Goal: Transaction & Acquisition: Purchase product/service

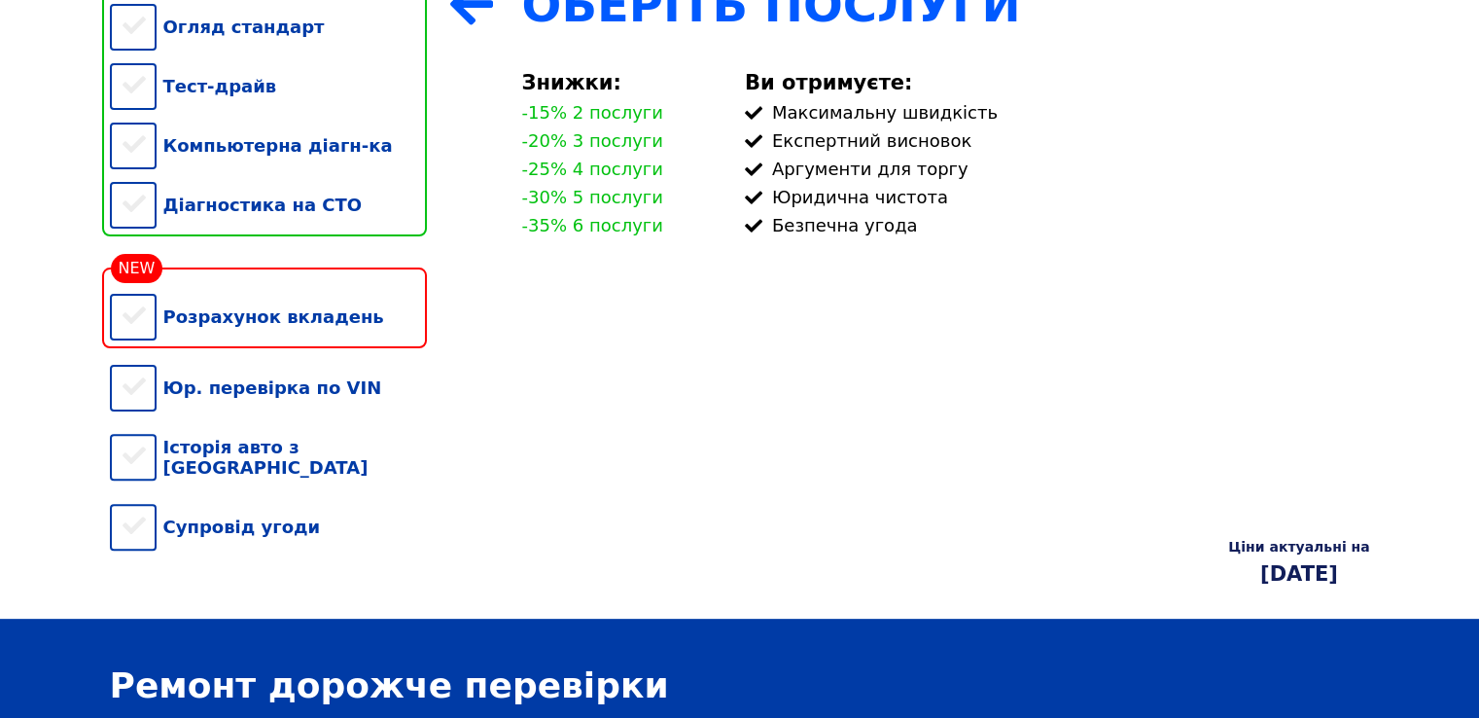
scroll to position [389, 0]
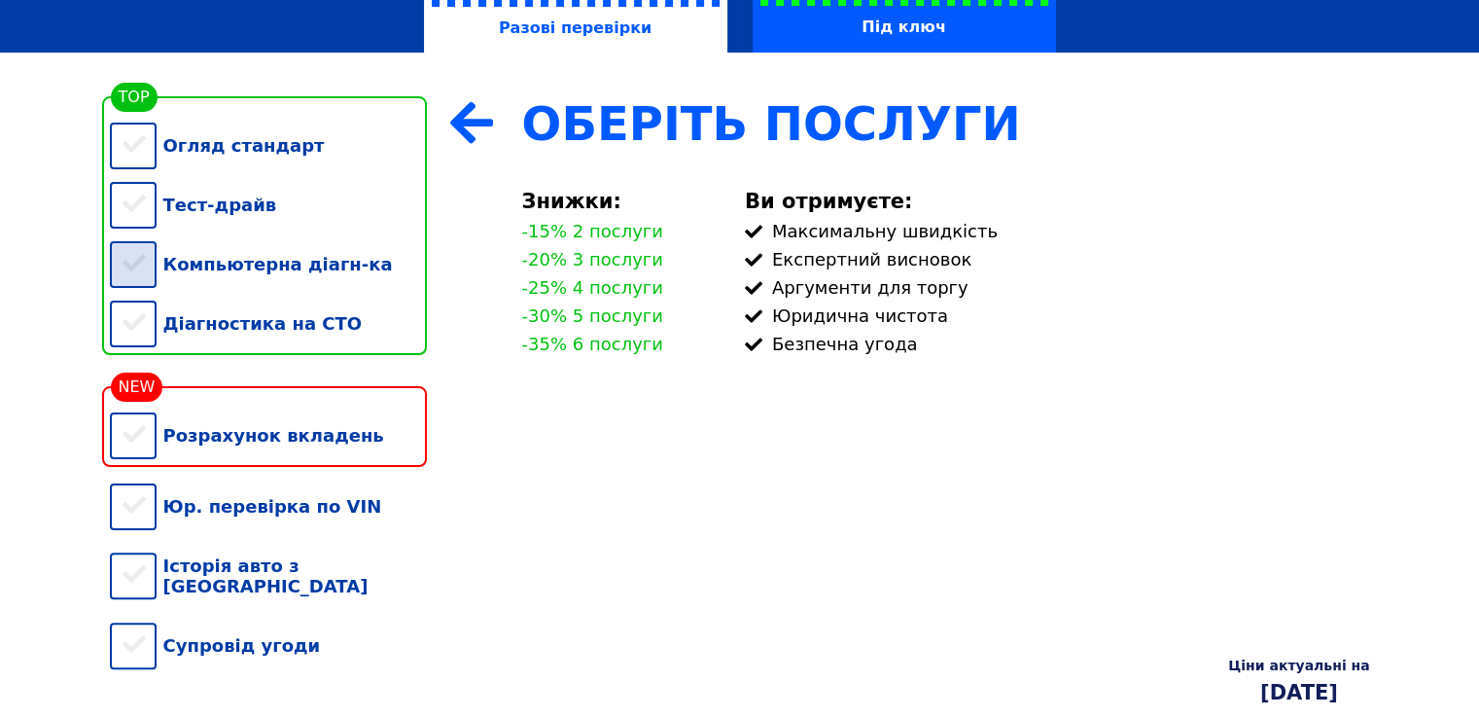
click at [147, 281] on div "Компьютерна діагн-ка" at bounding box center [268, 263] width 317 height 59
click at [135, 332] on div "Діагностика на СТО" at bounding box center [268, 323] width 317 height 59
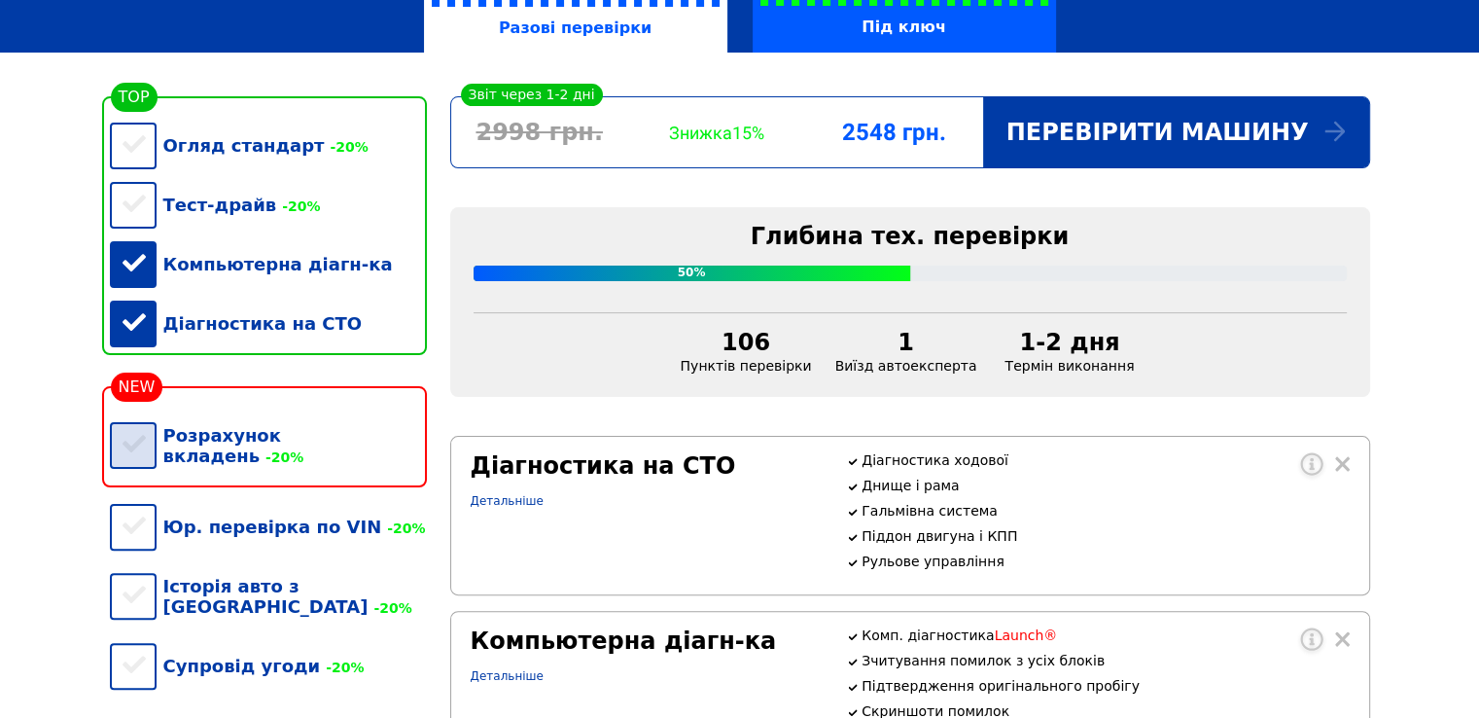
click at [148, 454] on div "Розрахунок вкладень -20%" at bounding box center [268, 446] width 317 height 80
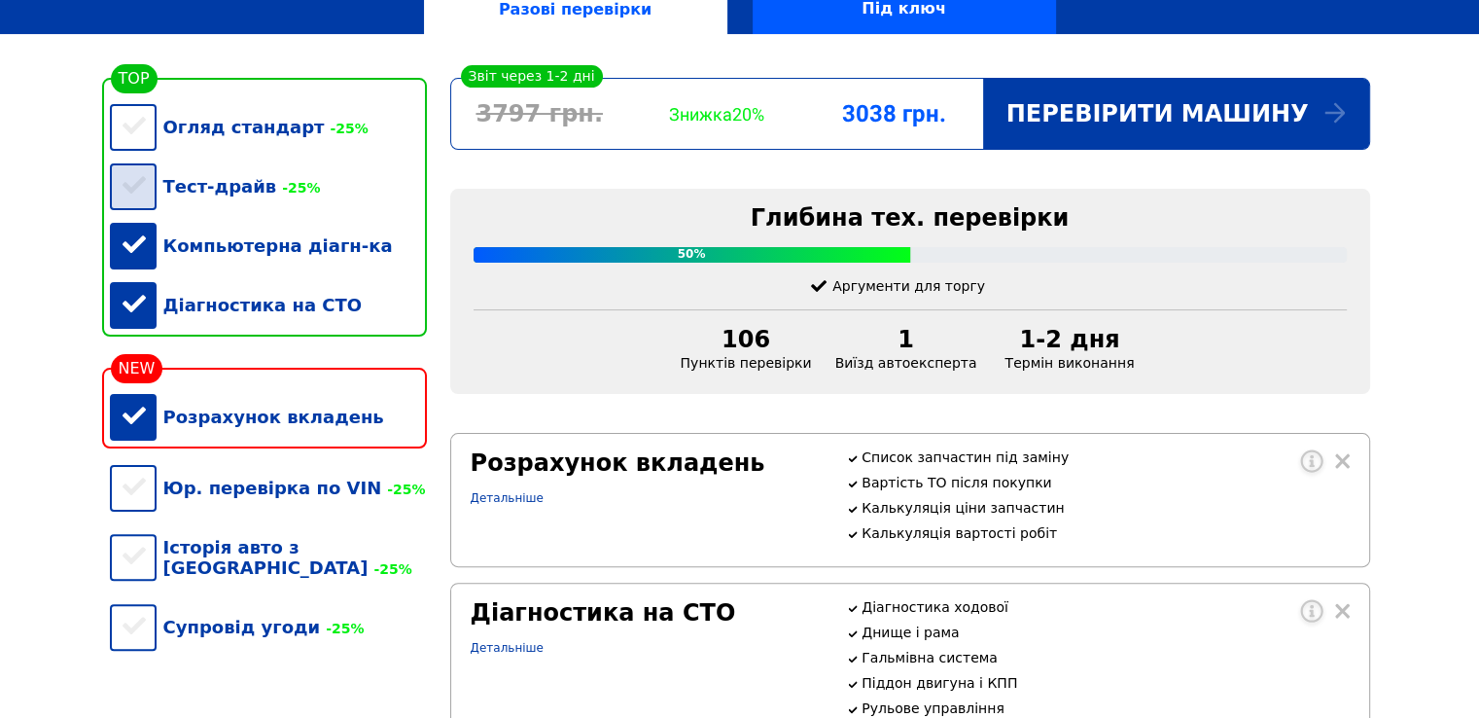
scroll to position [292, 0]
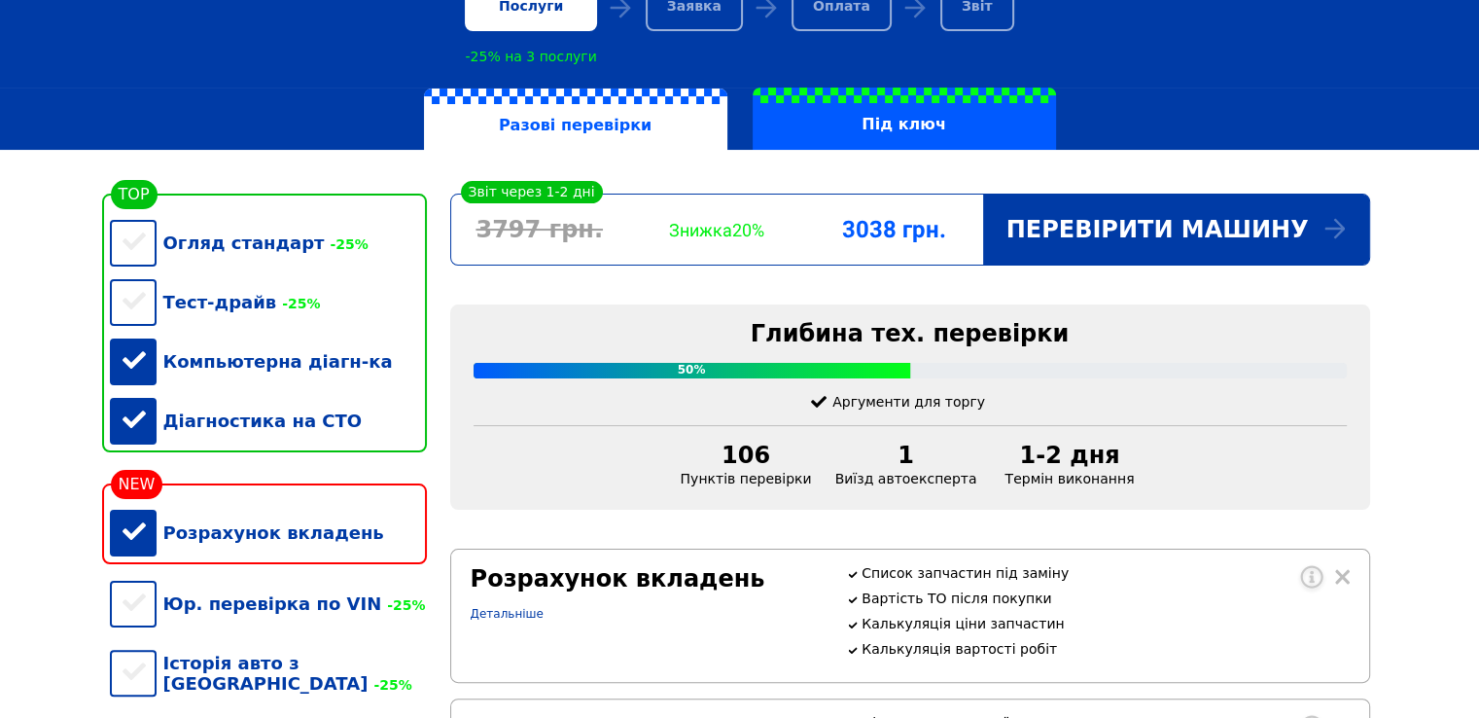
drag, startPoint x: 148, startPoint y: 374, endPoint x: 104, endPoint y: 420, distance: 63.3
click at [146, 374] on div "Компьютерна діагн-ка" at bounding box center [268, 361] width 317 height 59
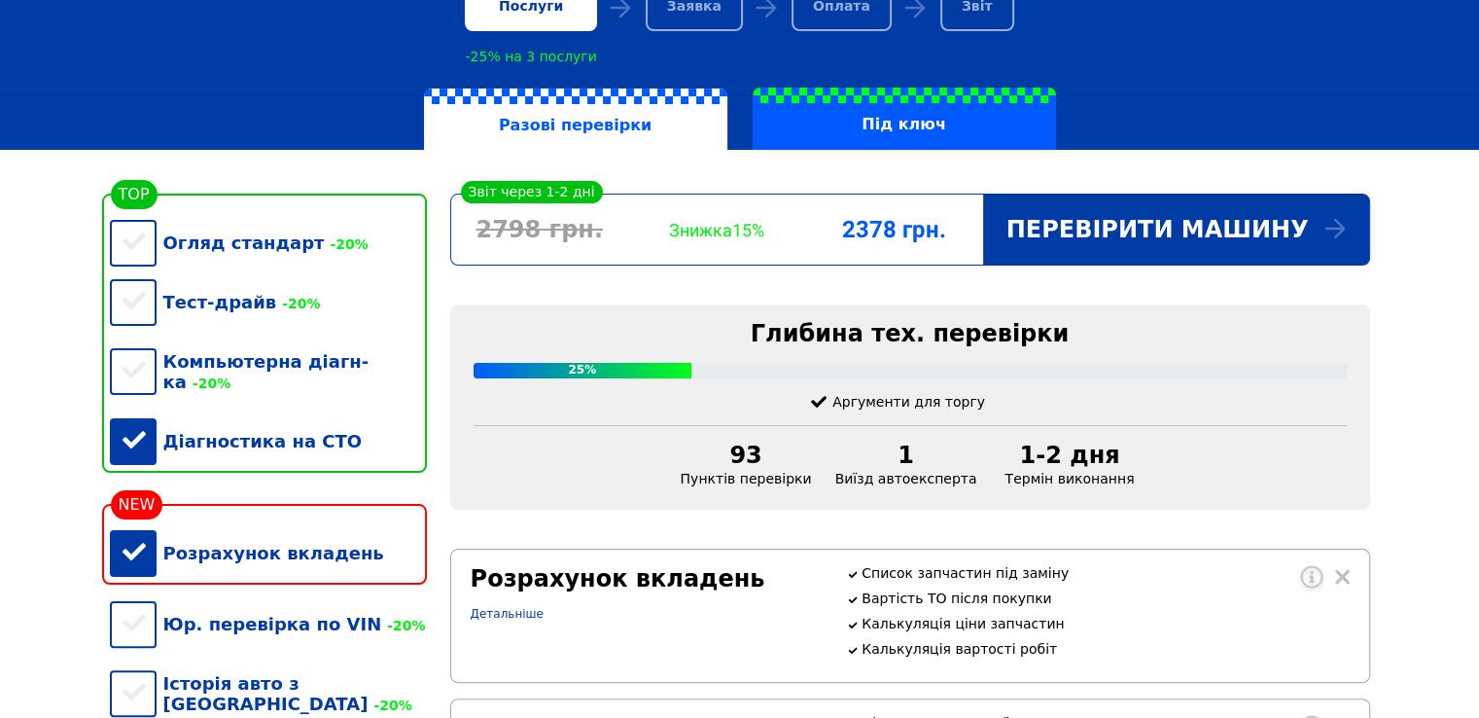
click at [120, 431] on div "Діагностика на СТО" at bounding box center [268, 440] width 317 height 59
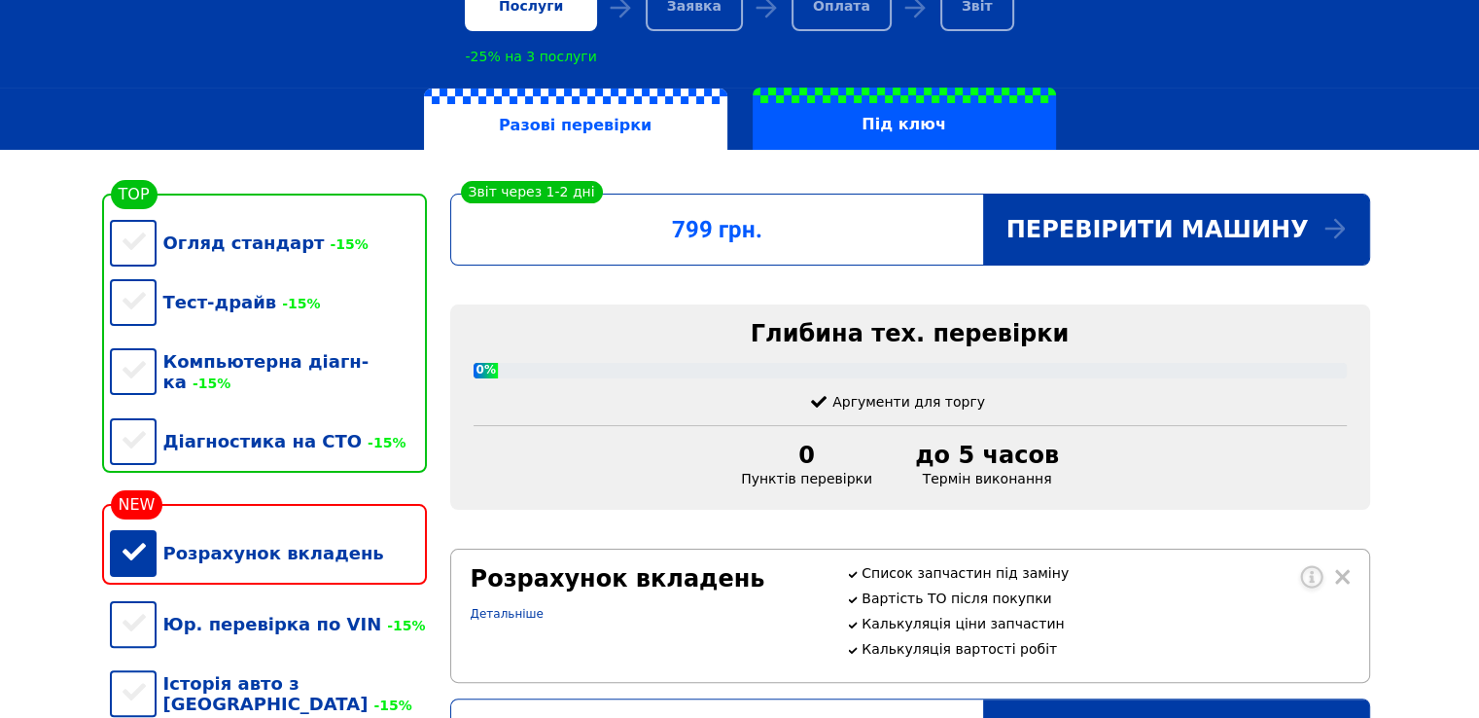
click at [153, 567] on div "Розрахунок вкладень" at bounding box center [268, 552] width 317 height 59
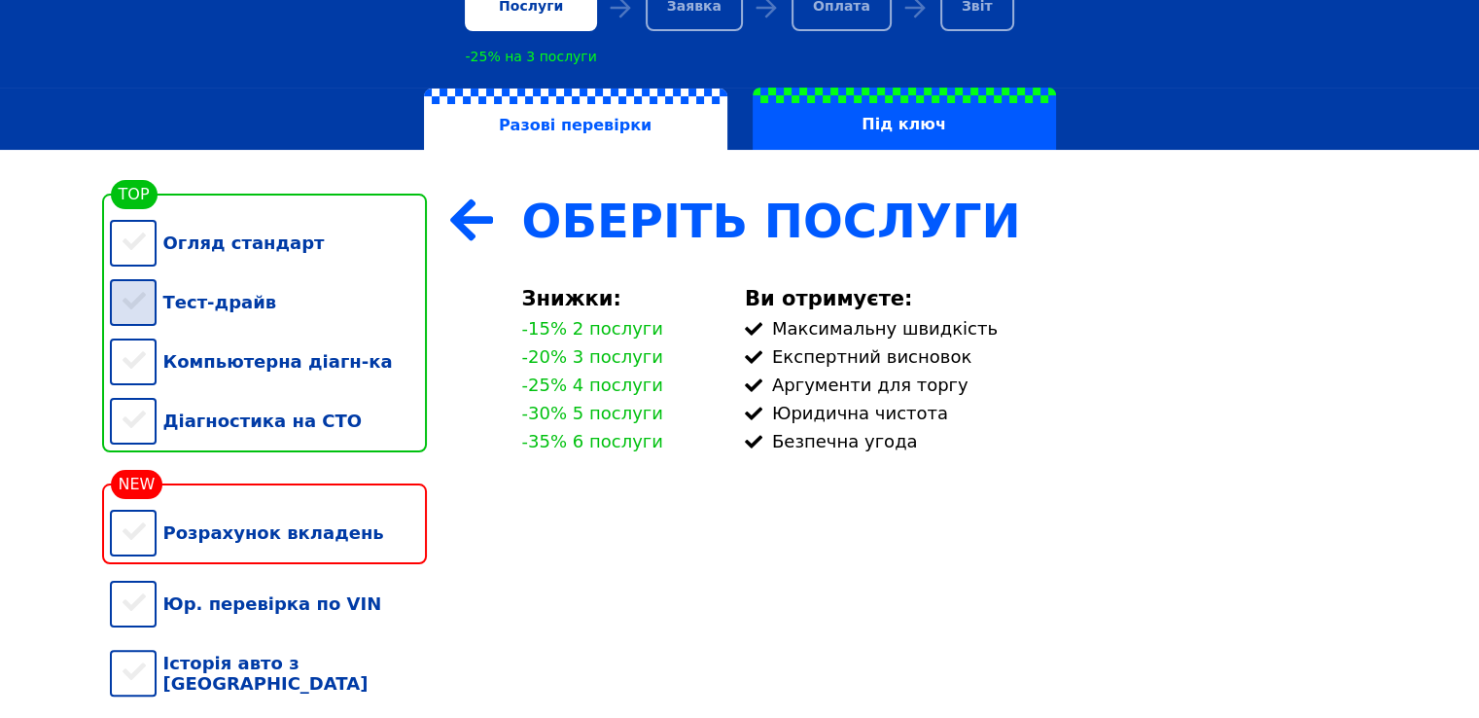
click at [147, 312] on div "Тест-драйв" at bounding box center [268, 301] width 317 height 59
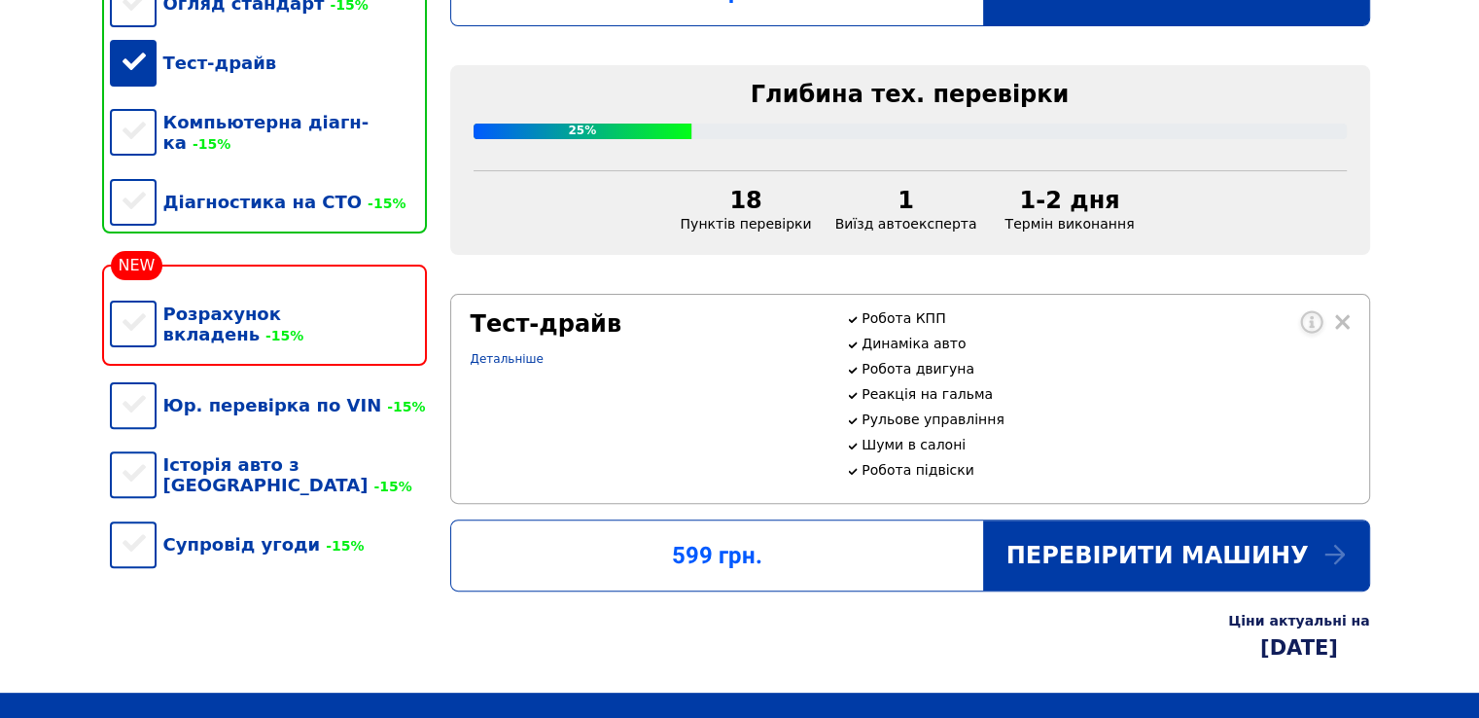
scroll to position [486, 0]
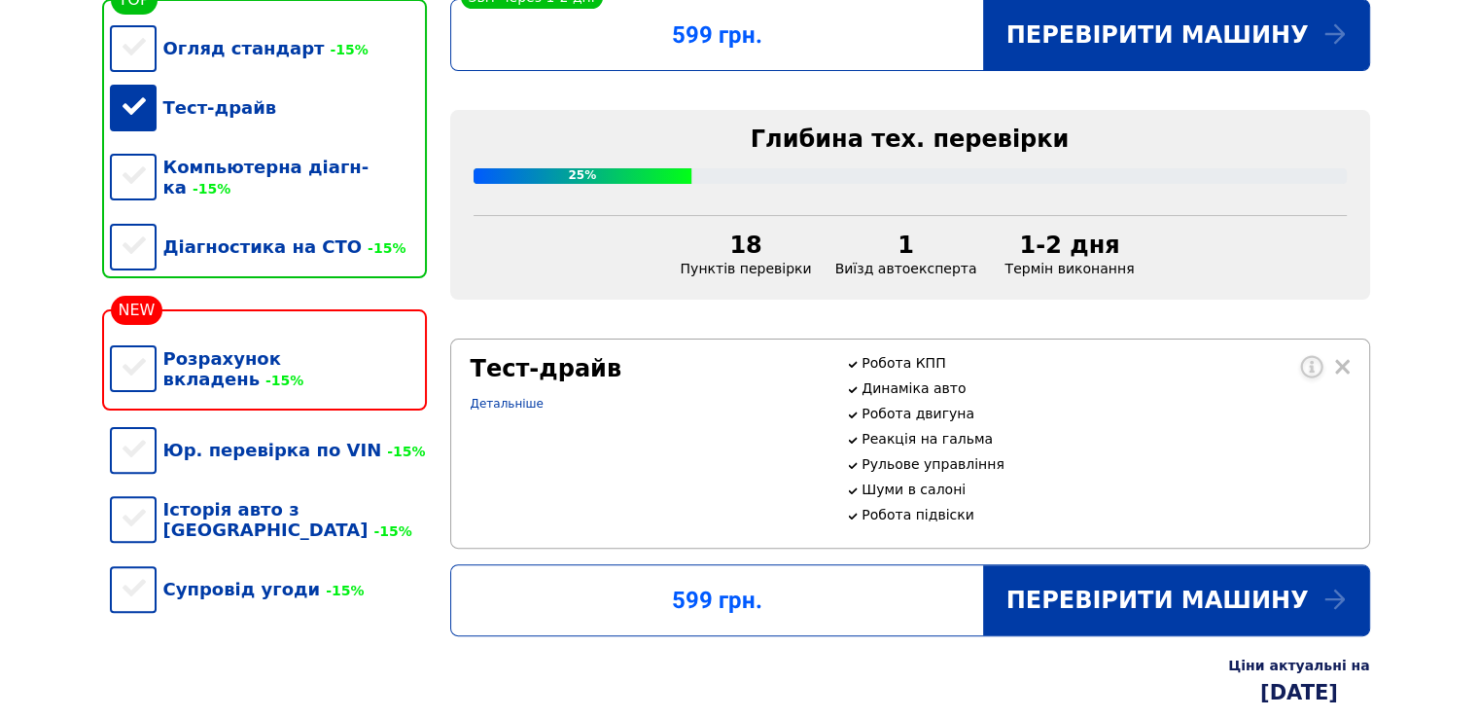
click at [142, 94] on div "Тест-драйв" at bounding box center [268, 107] width 317 height 59
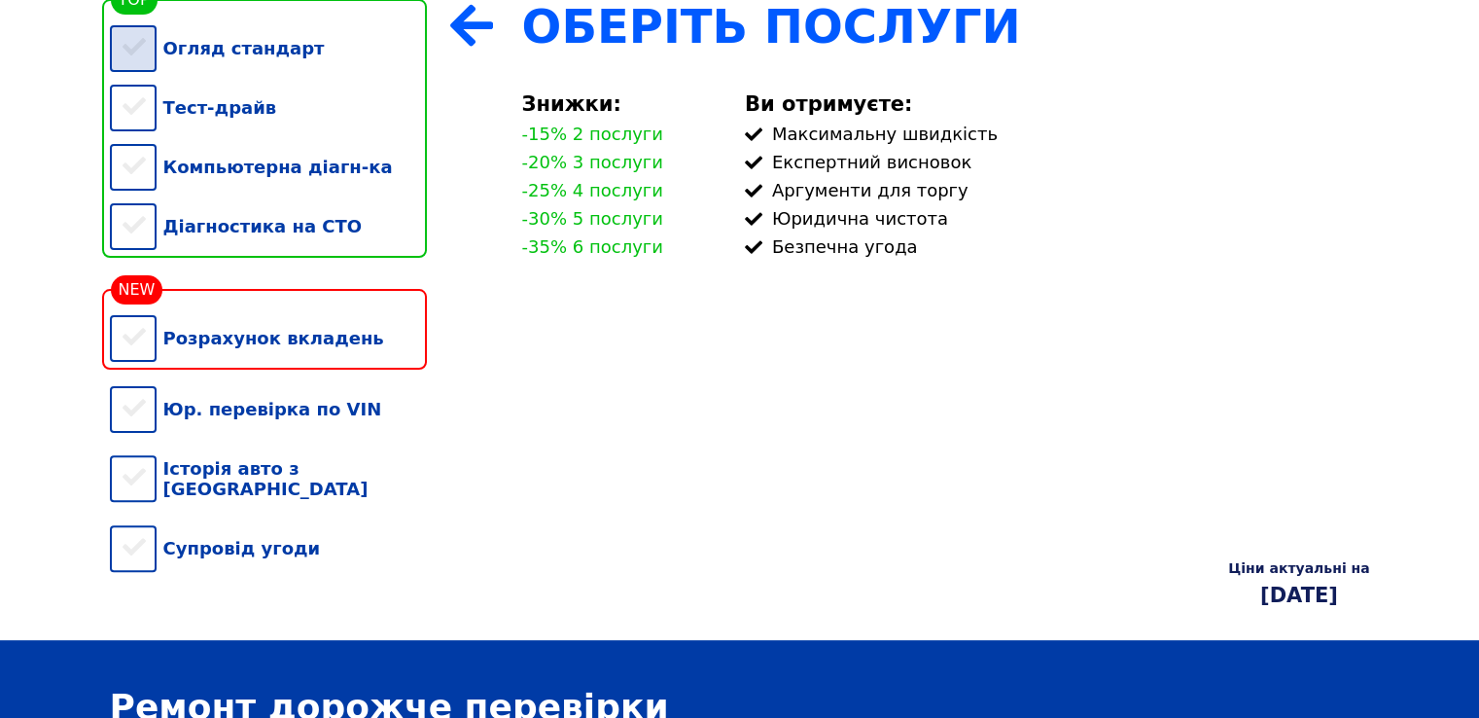
scroll to position [366, 0]
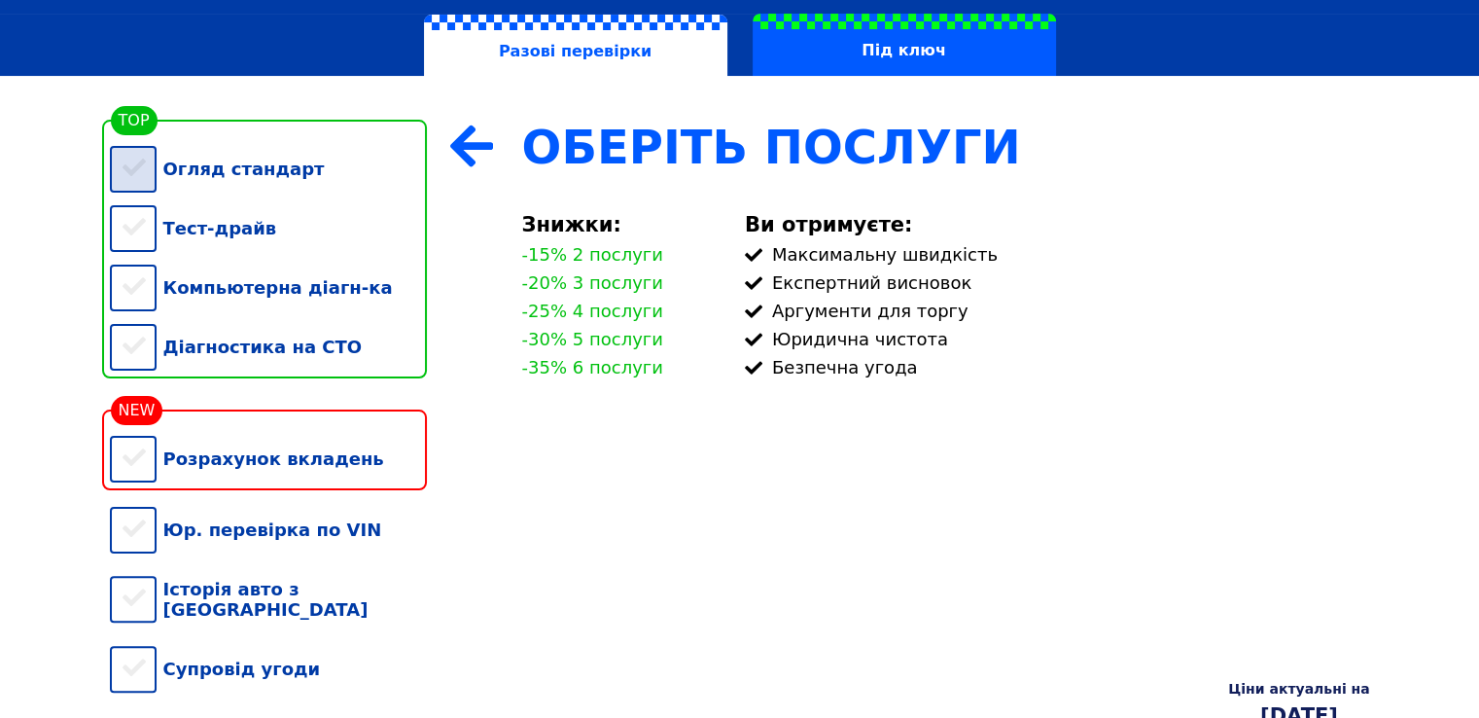
click at [148, 188] on div "Огляд стандарт" at bounding box center [268, 168] width 317 height 59
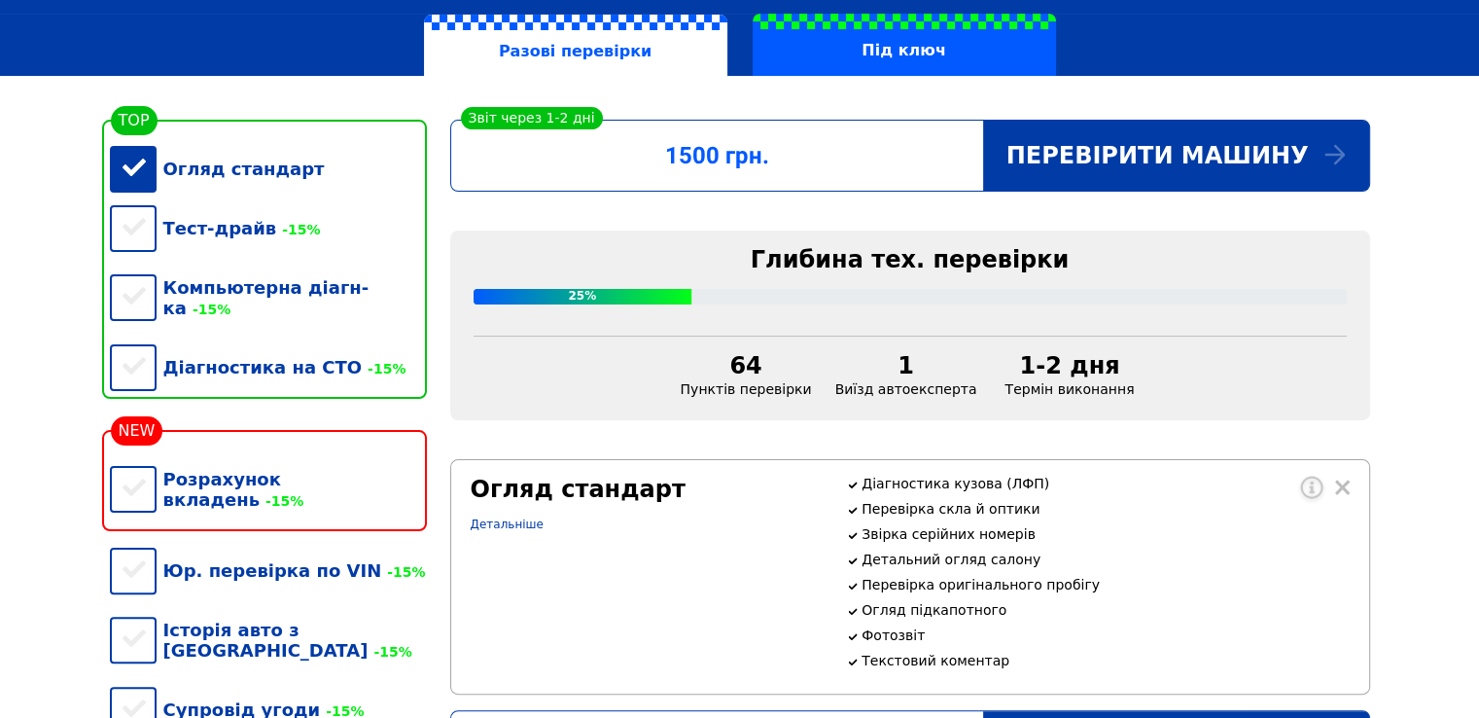
scroll to position [513, 0]
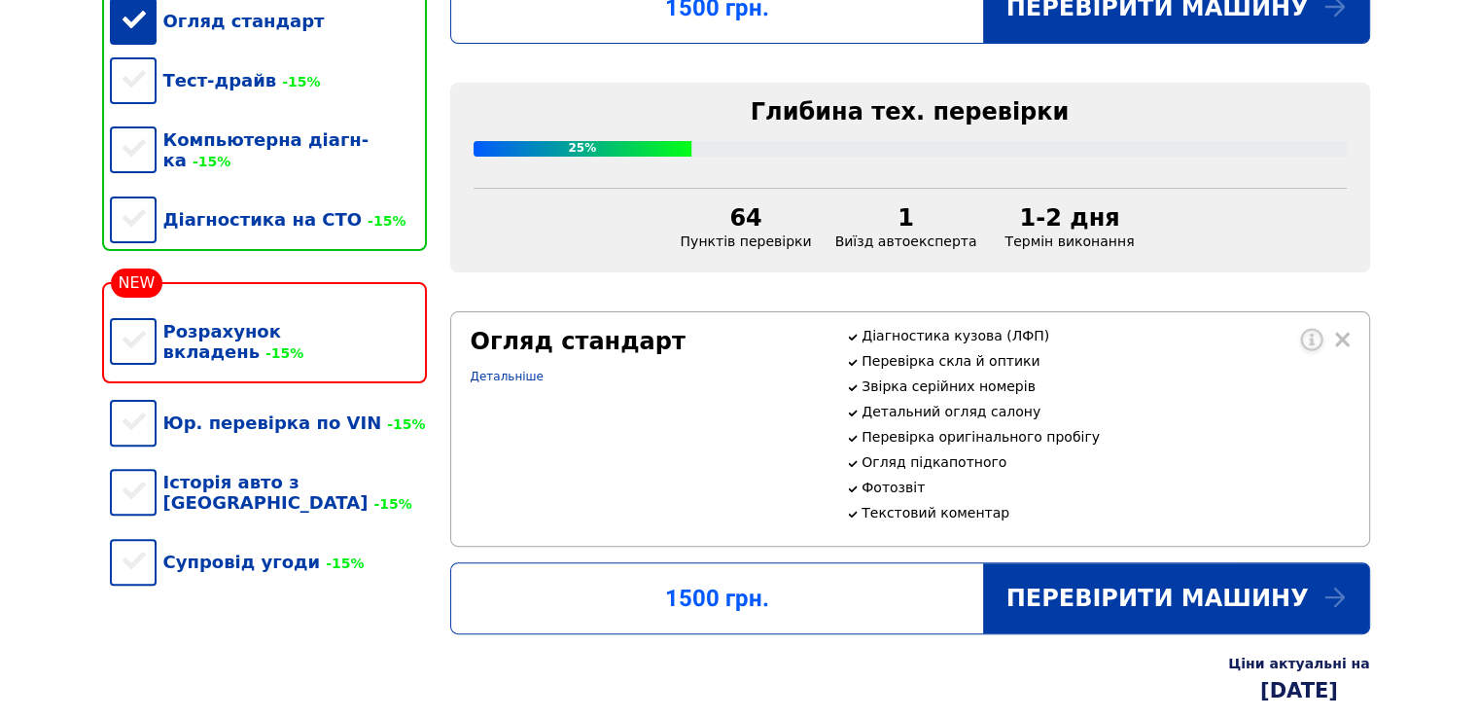
click at [132, 34] on div "Огляд стандарт" at bounding box center [268, 20] width 317 height 59
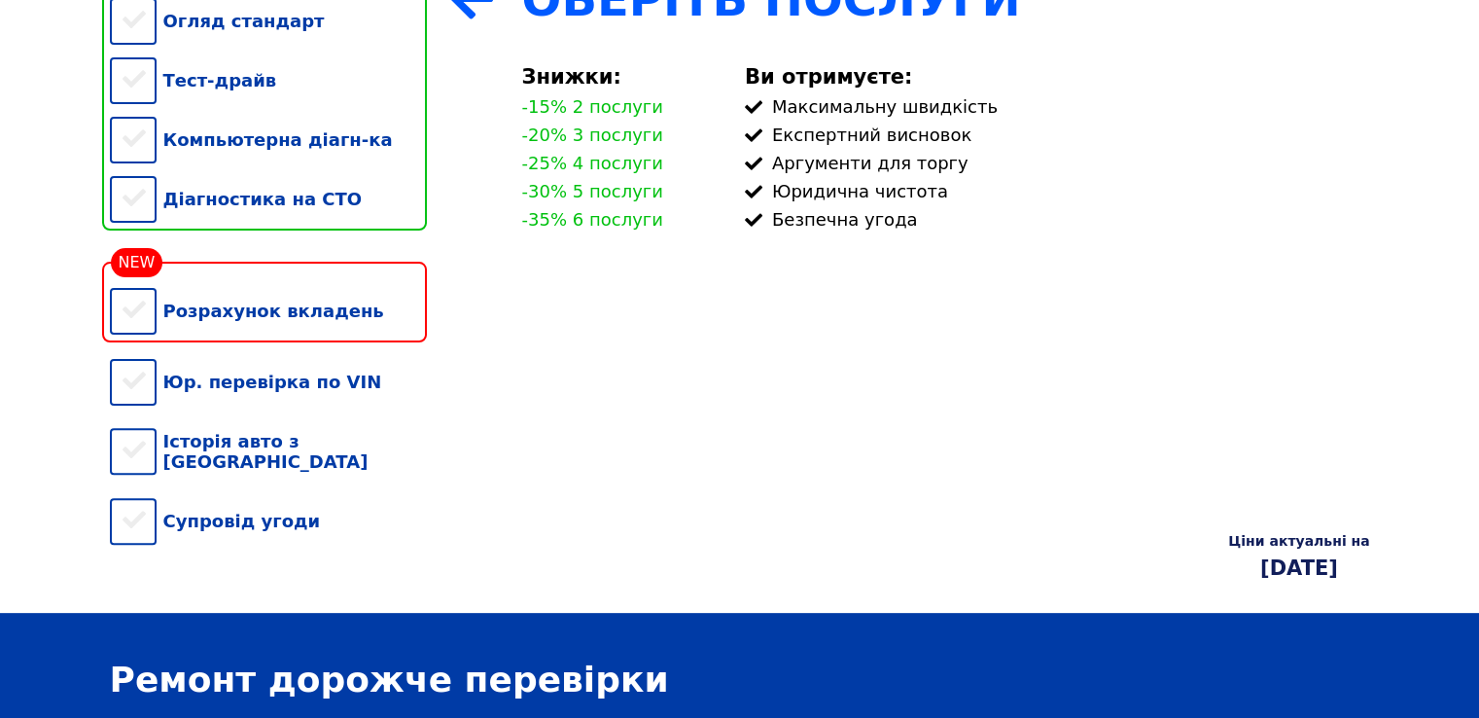
scroll to position [366, 0]
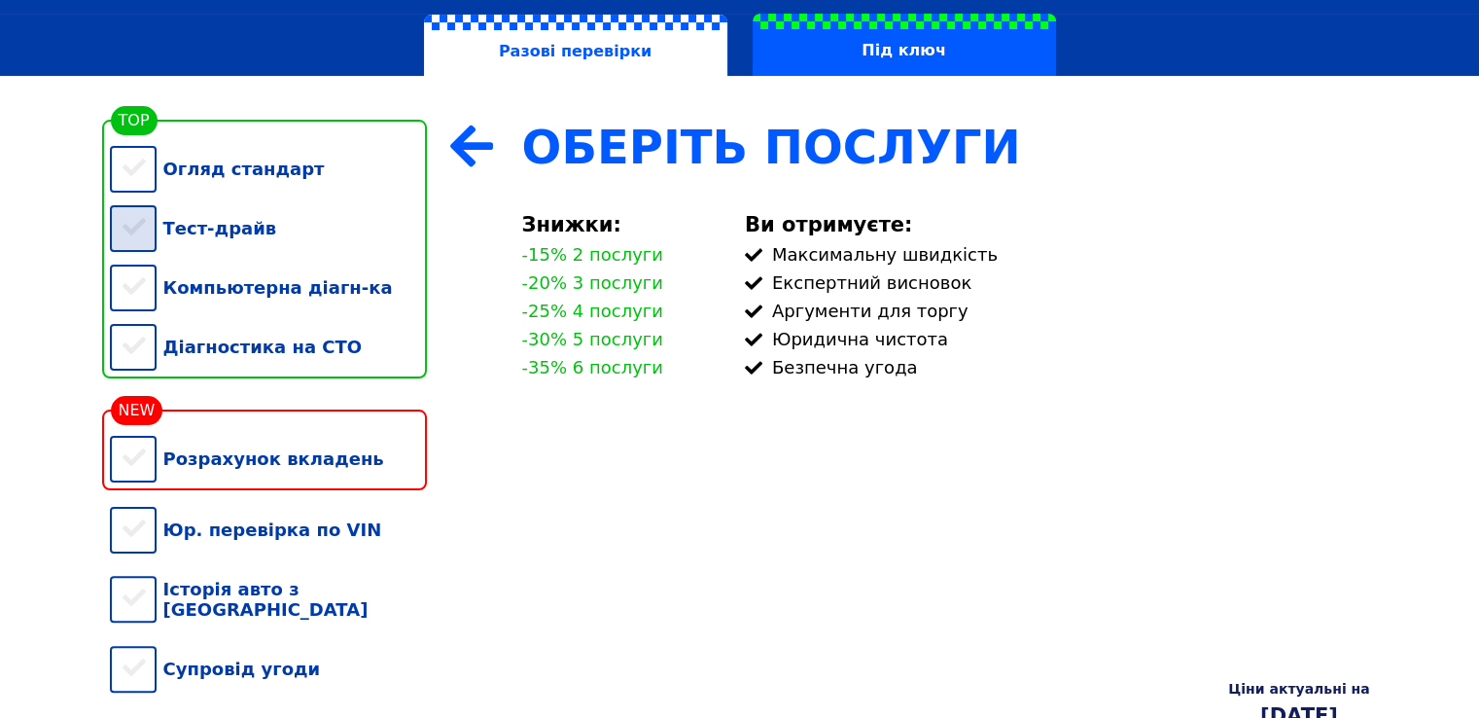
click at [144, 237] on div "Тест-драйв" at bounding box center [268, 227] width 317 height 59
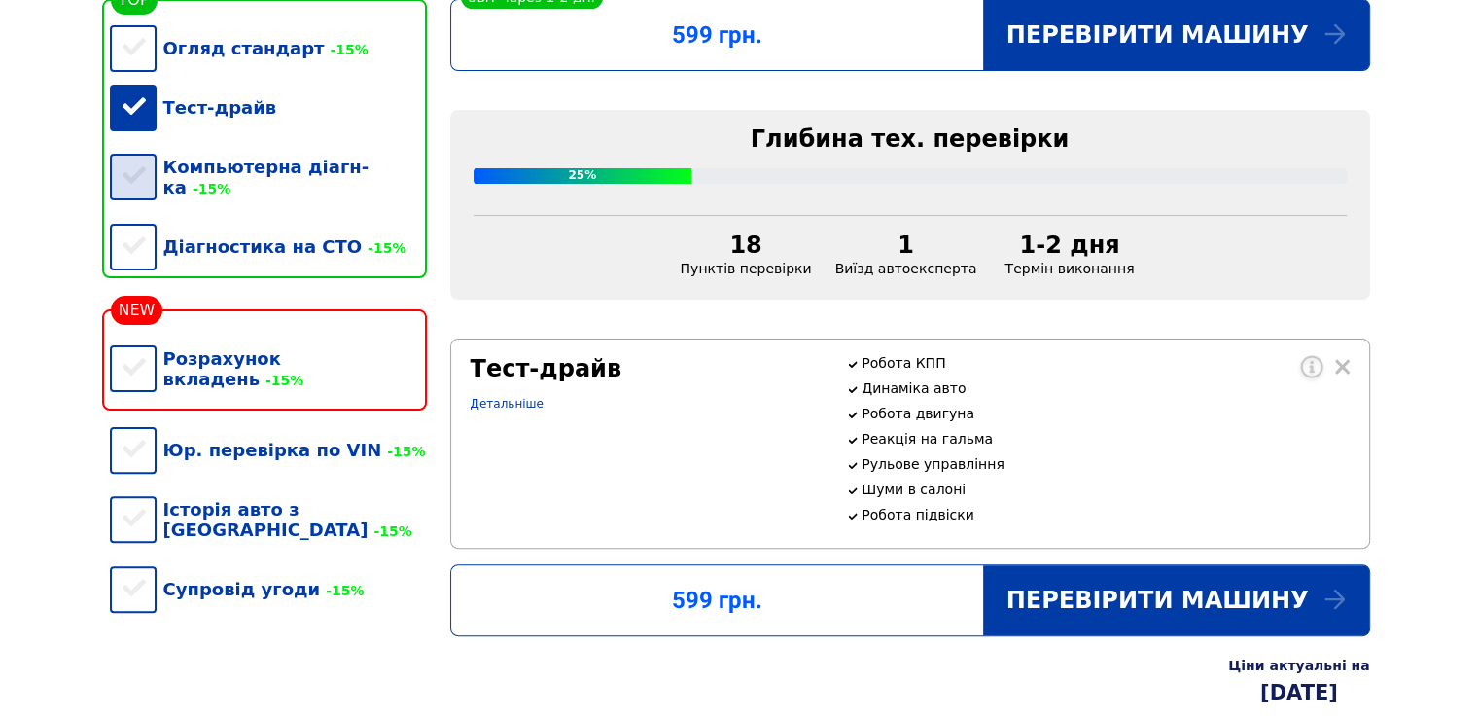
click at [152, 179] on div "Компьютерна діагн-ка -15%" at bounding box center [268, 177] width 317 height 80
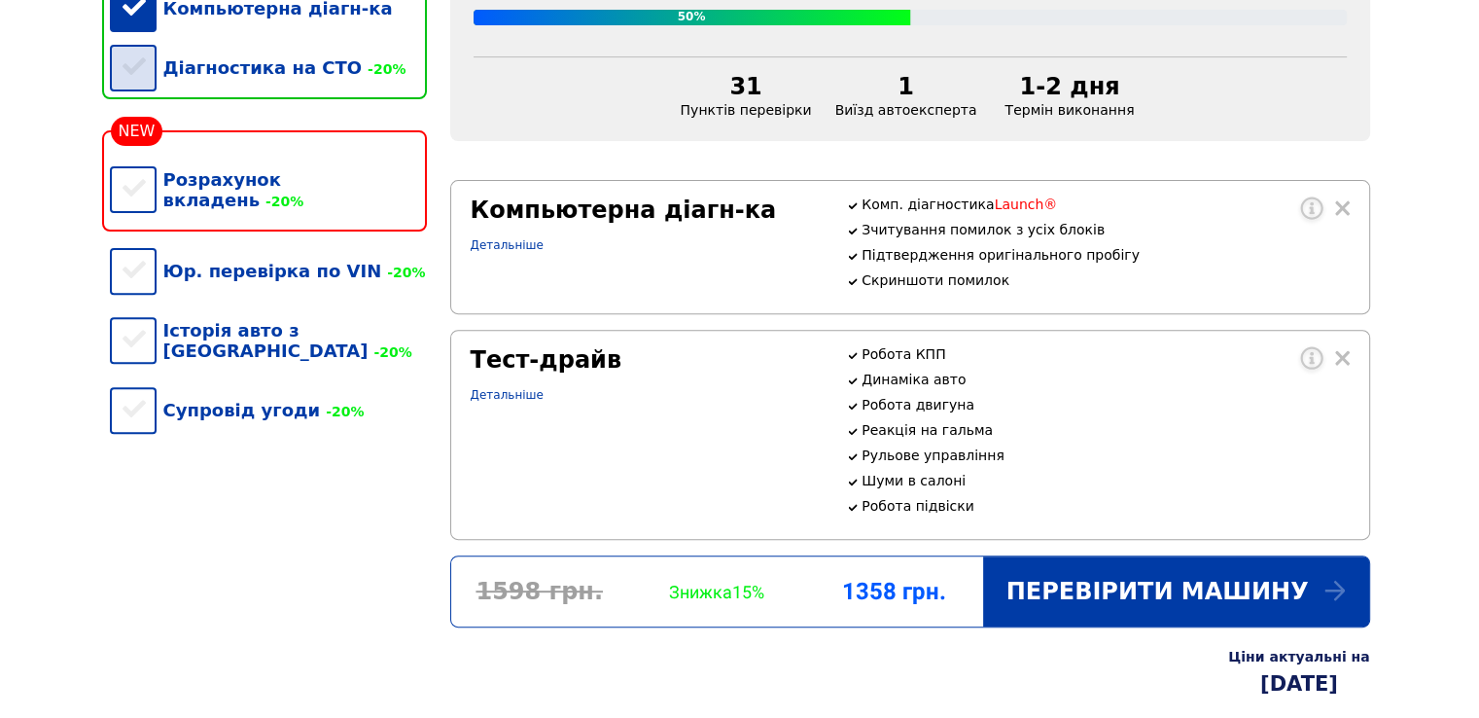
click at [127, 241] on div "Юр. перевірка по VIN -20%" at bounding box center [268, 270] width 317 height 59
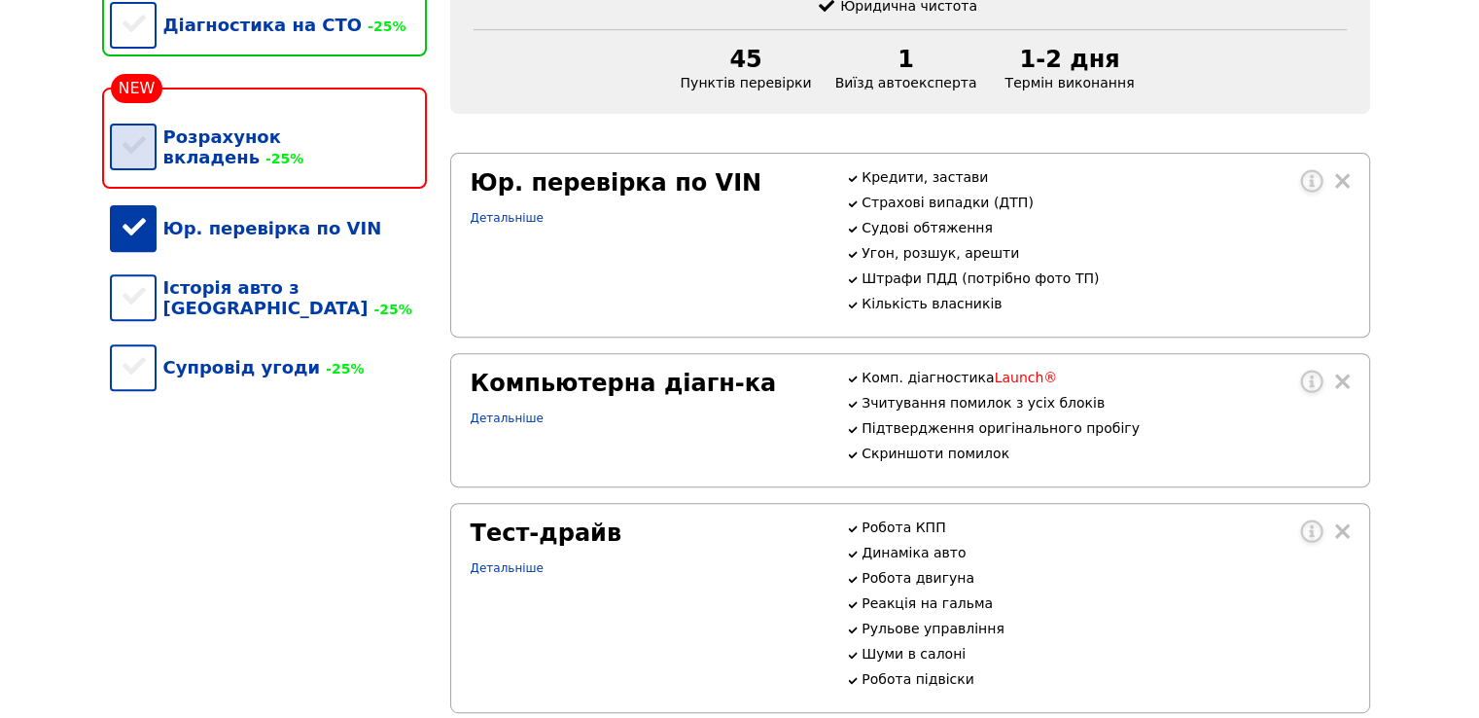
scroll to position [584, 0]
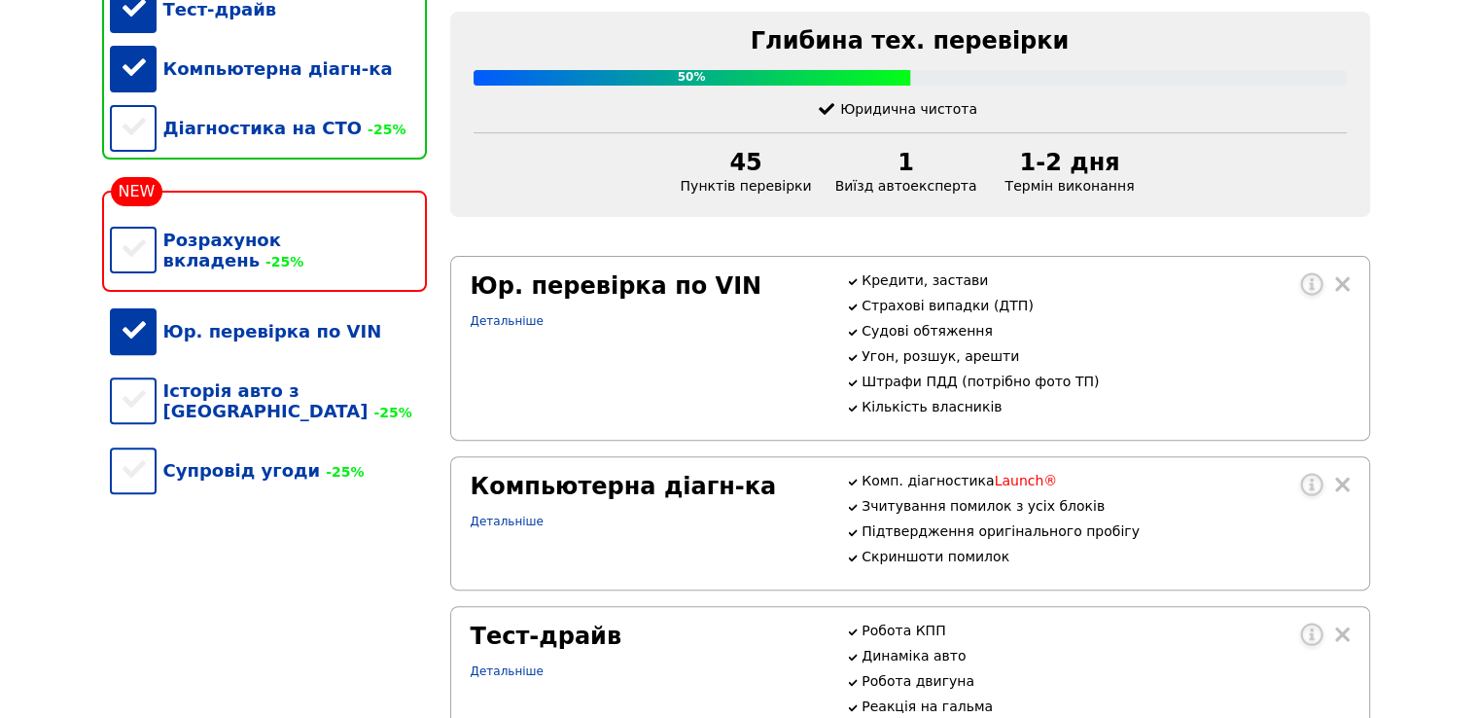
click at [145, 335] on div "Юр. перевірка по VIN" at bounding box center [268, 330] width 317 height 59
click at [133, 144] on div "Діагностика на СТО -25%" at bounding box center [268, 127] width 317 height 59
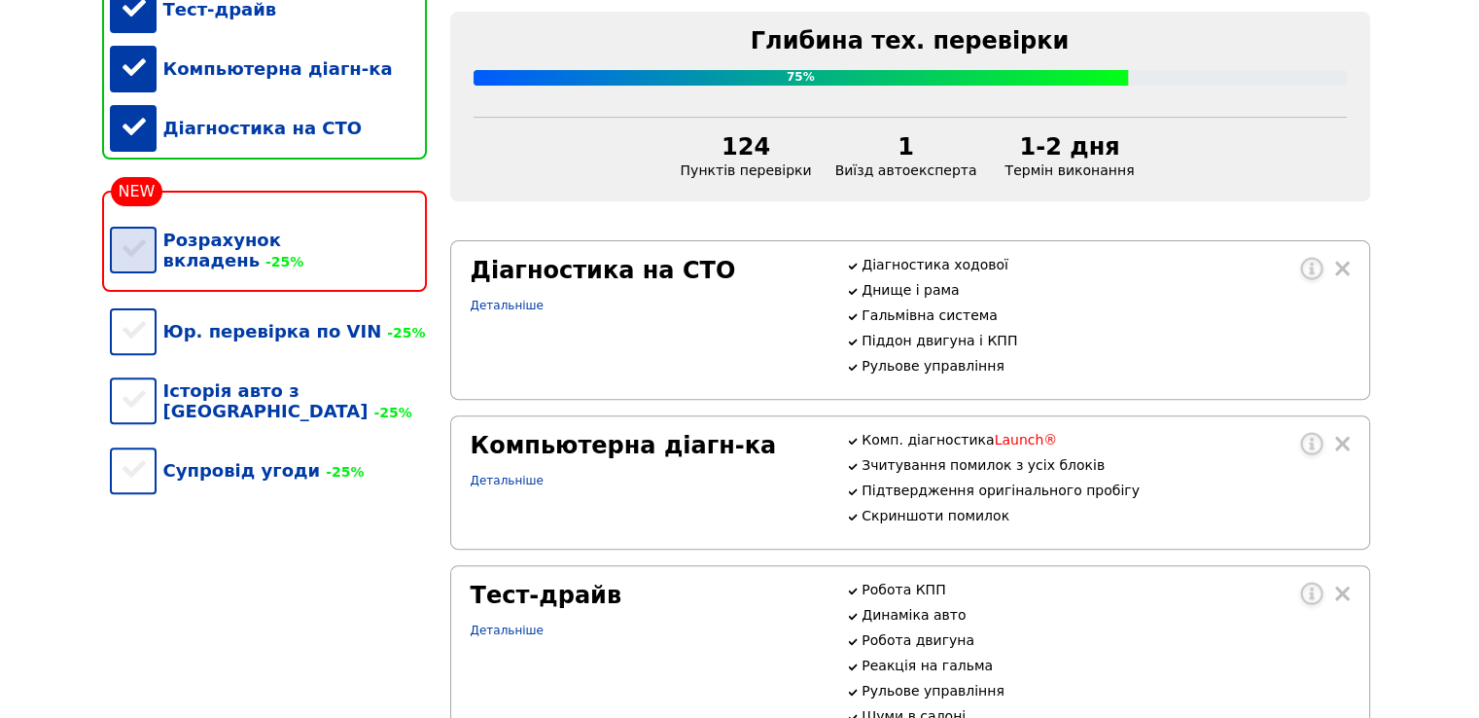
click at [133, 259] on div "Розрахунок вкладень -25%" at bounding box center [268, 250] width 317 height 80
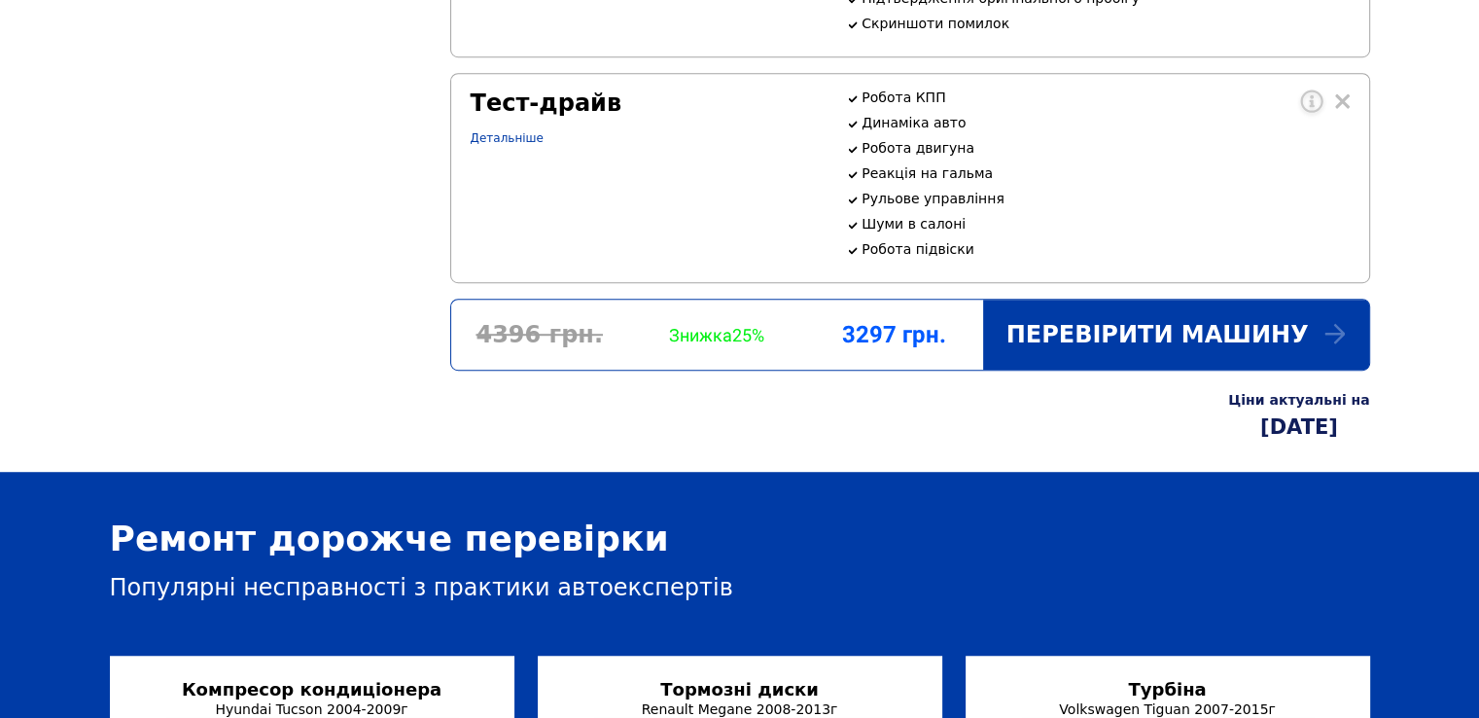
scroll to position [1362, 0]
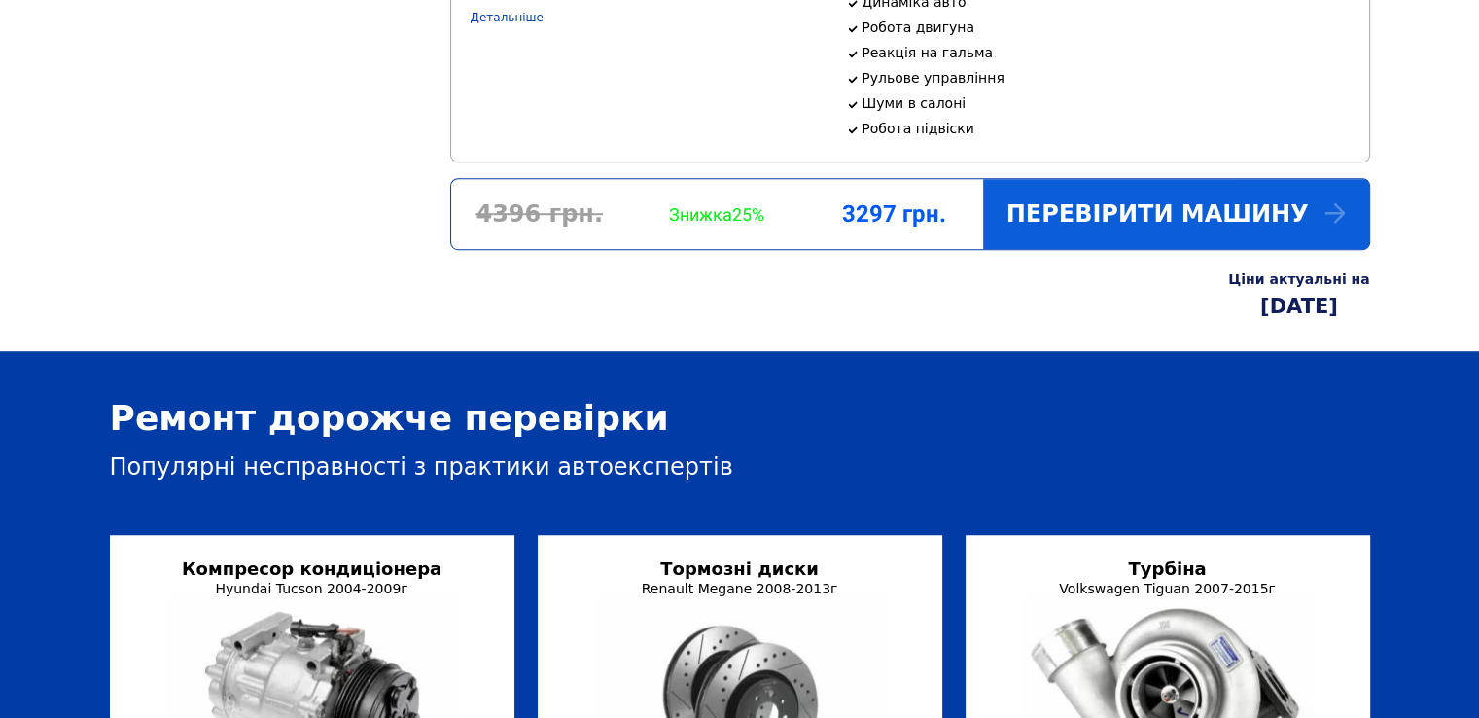
click at [1148, 249] on div "Перевірити машину" at bounding box center [1176, 214] width 386 height 70
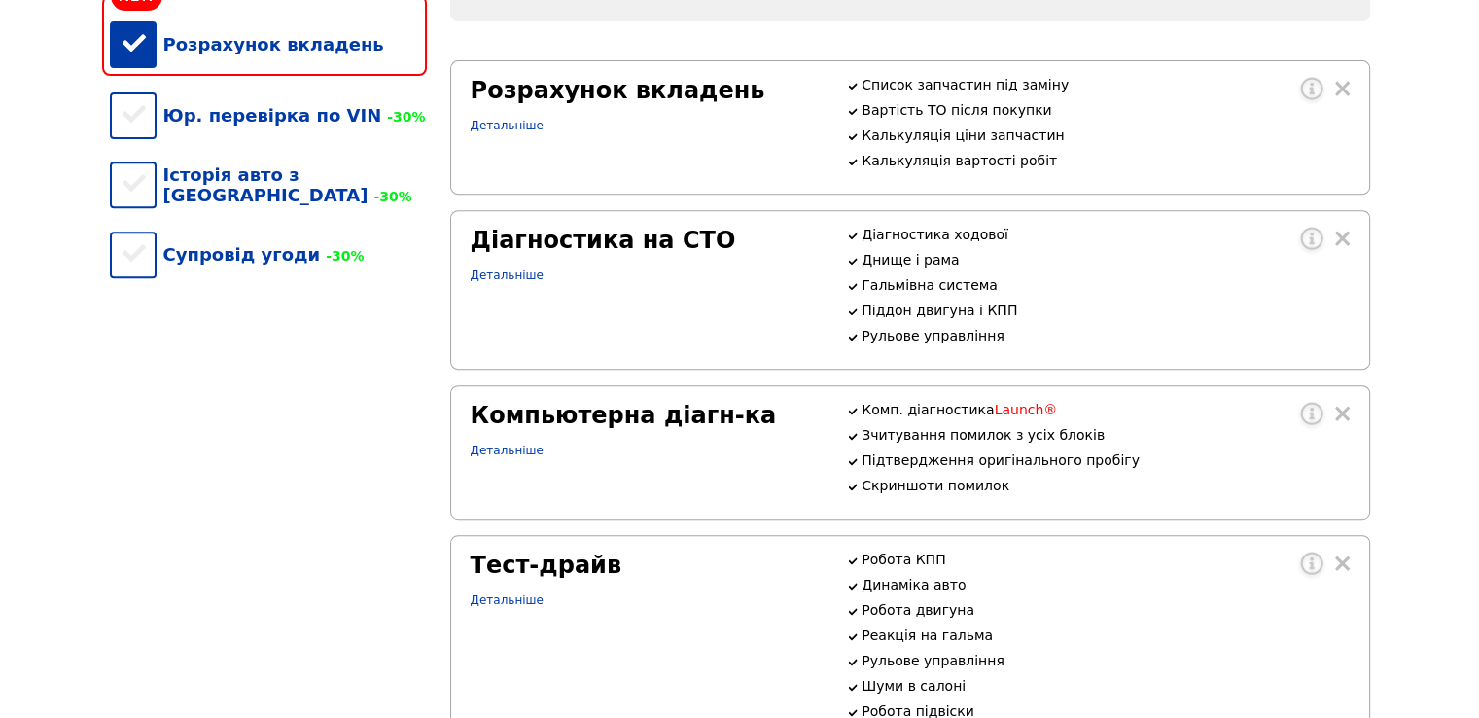
scroll to position [779, 0]
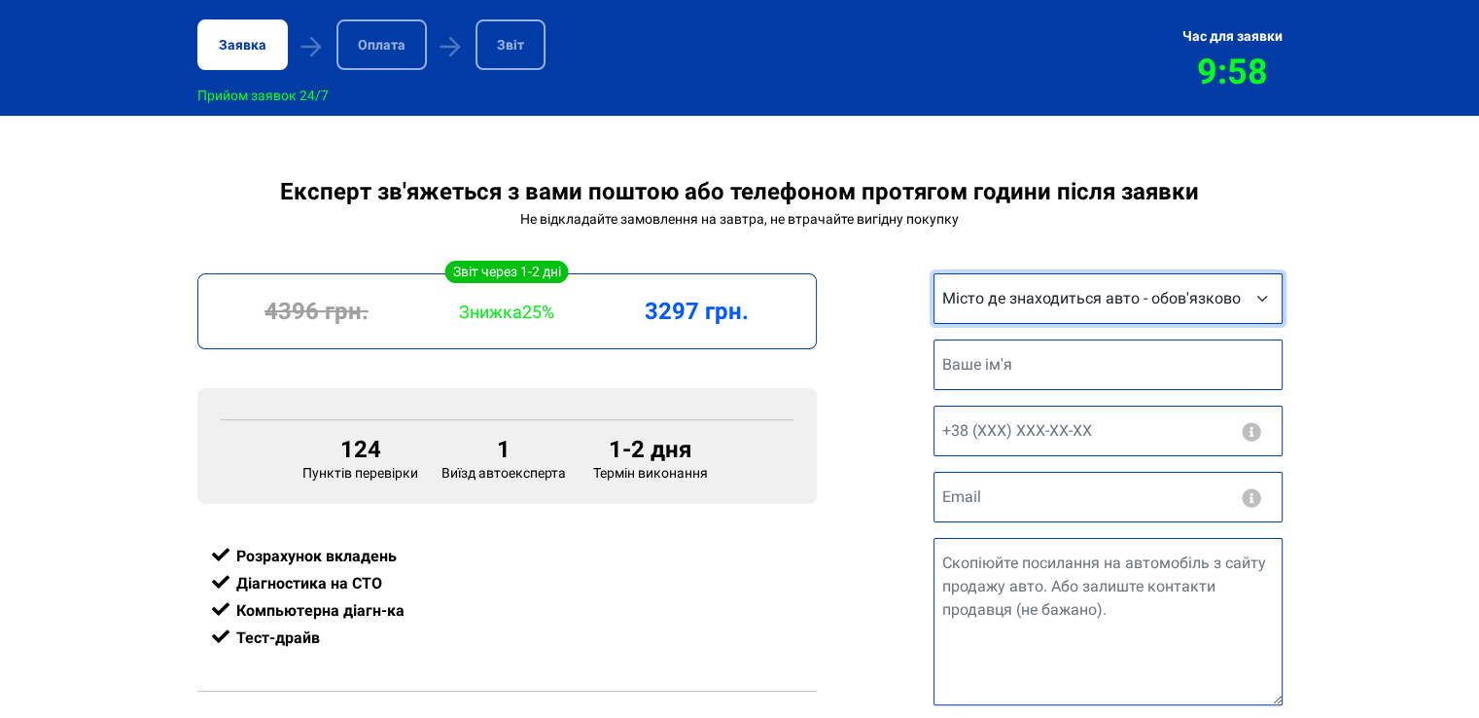
drag, startPoint x: 0, startPoint y: 0, endPoint x: 1194, endPoint y: 315, distance: 1235.0
click at [1194, 315] on select "Місто де знаходиться авто - обов'язково Інше місто Київ Запоріжжя Львів Вінниця…" at bounding box center [1108, 298] width 349 height 51
select select "Інше місто"
click at [934, 277] on select "Місто де знаходиться авто - обов'язково Інше місто Київ Запоріжжя Львів Вінниця…" at bounding box center [1108, 298] width 349 height 51
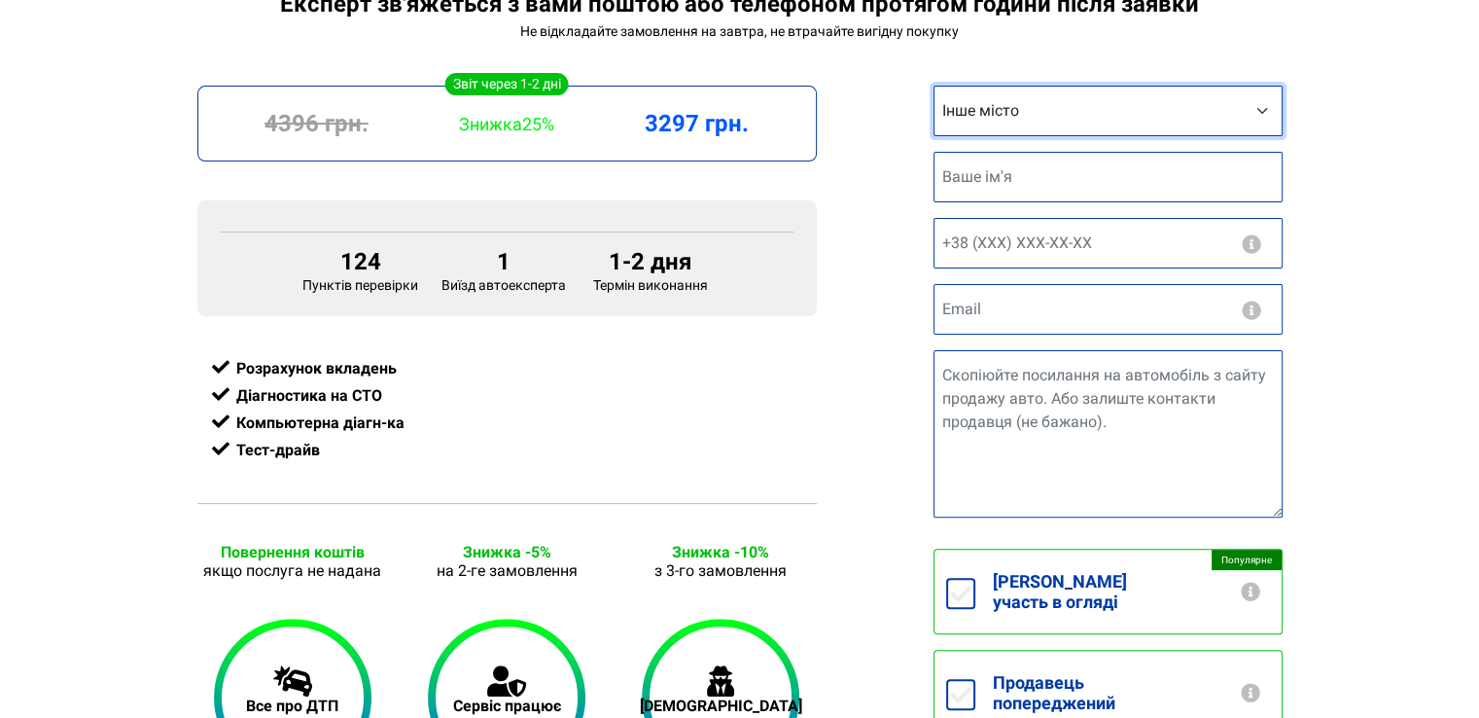
scroll to position [583, 0]
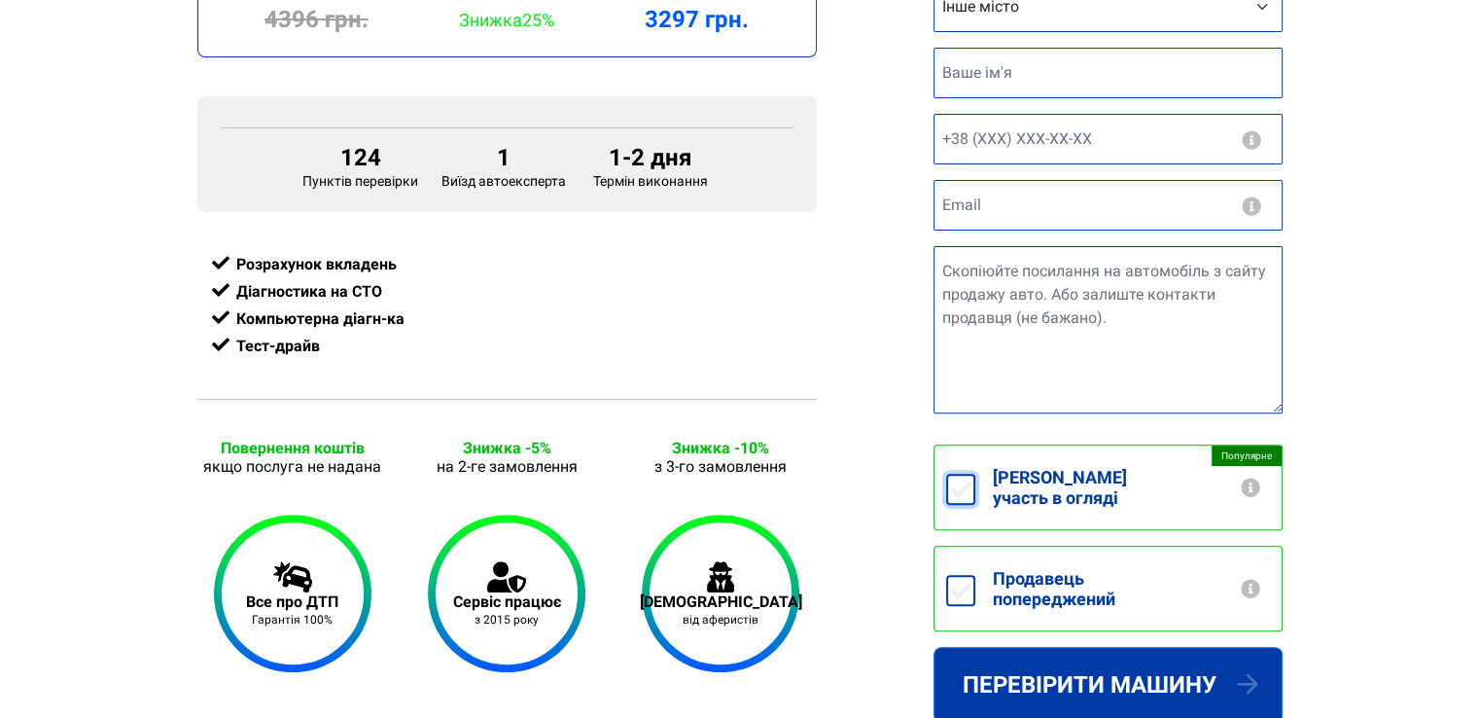
click at [964, 479] on input "Беру участь в огляді +250грн" at bounding box center [960, 489] width 29 height 31
checkbox input "true"
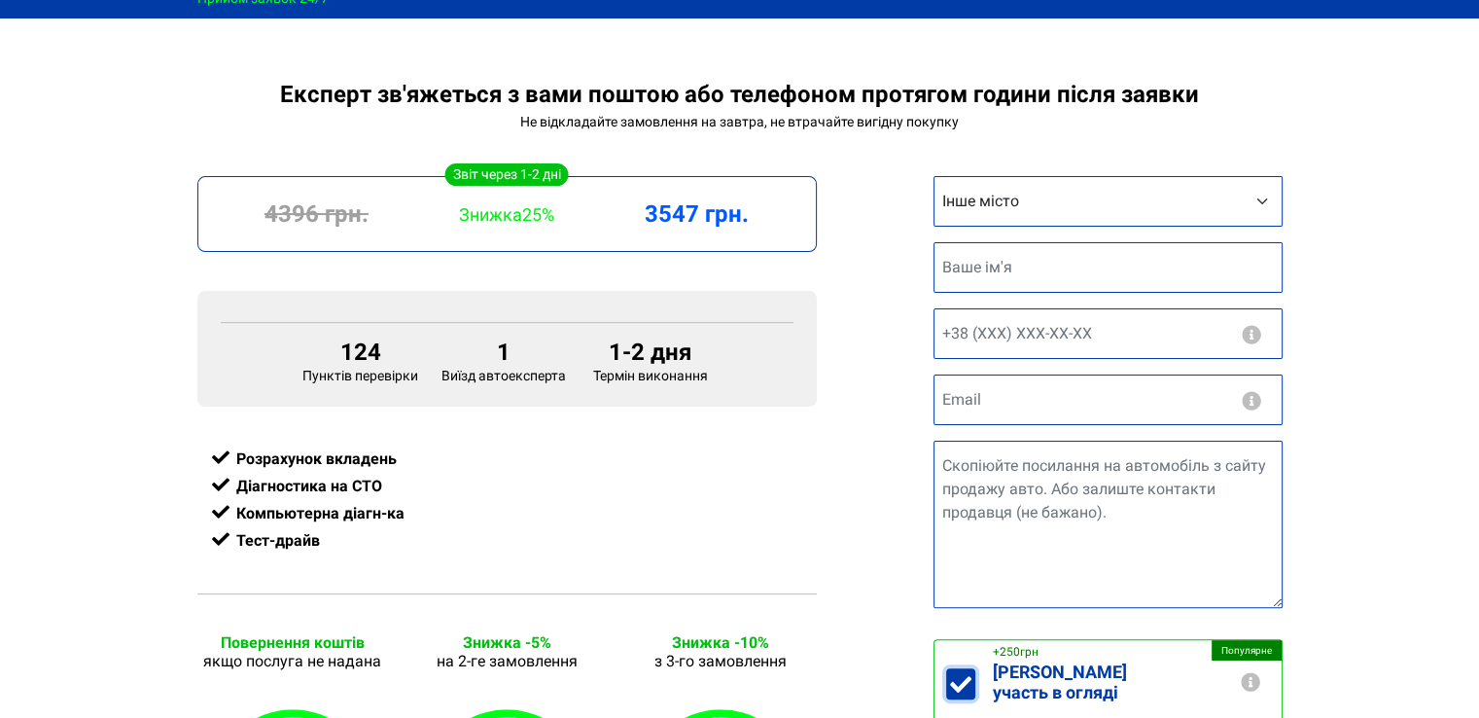
scroll to position [389, 0]
click at [1097, 212] on select "Місто де знаходиться авто - обов'язково Інше місто Київ Запоріжжя Львів Вінниця…" at bounding box center [1108, 201] width 349 height 51
select select "Київ"
click at [934, 180] on select "Місто де знаходиться авто - обов'язково Інше місто Київ Запоріжжя Львів Вінниця…" at bounding box center [1108, 201] width 349 height 51
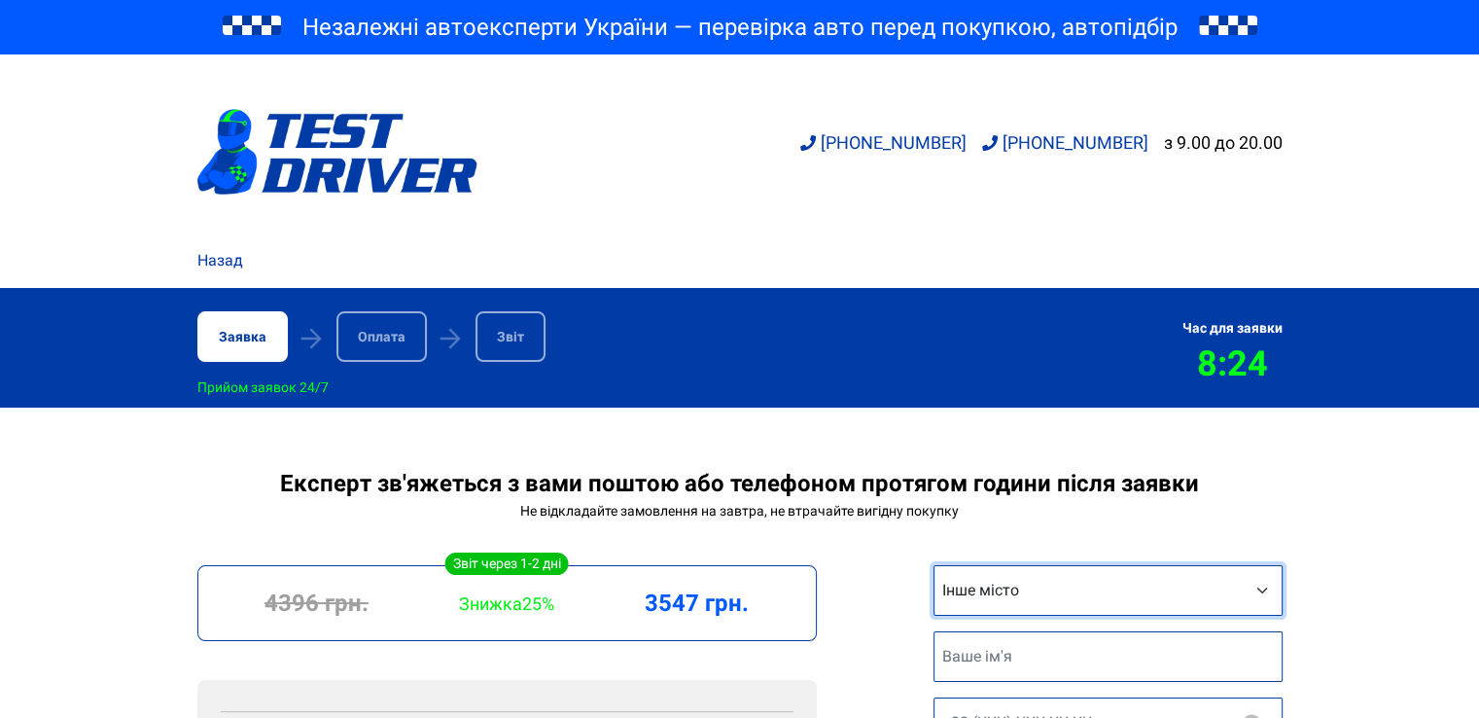
scroll to position [292, 0]
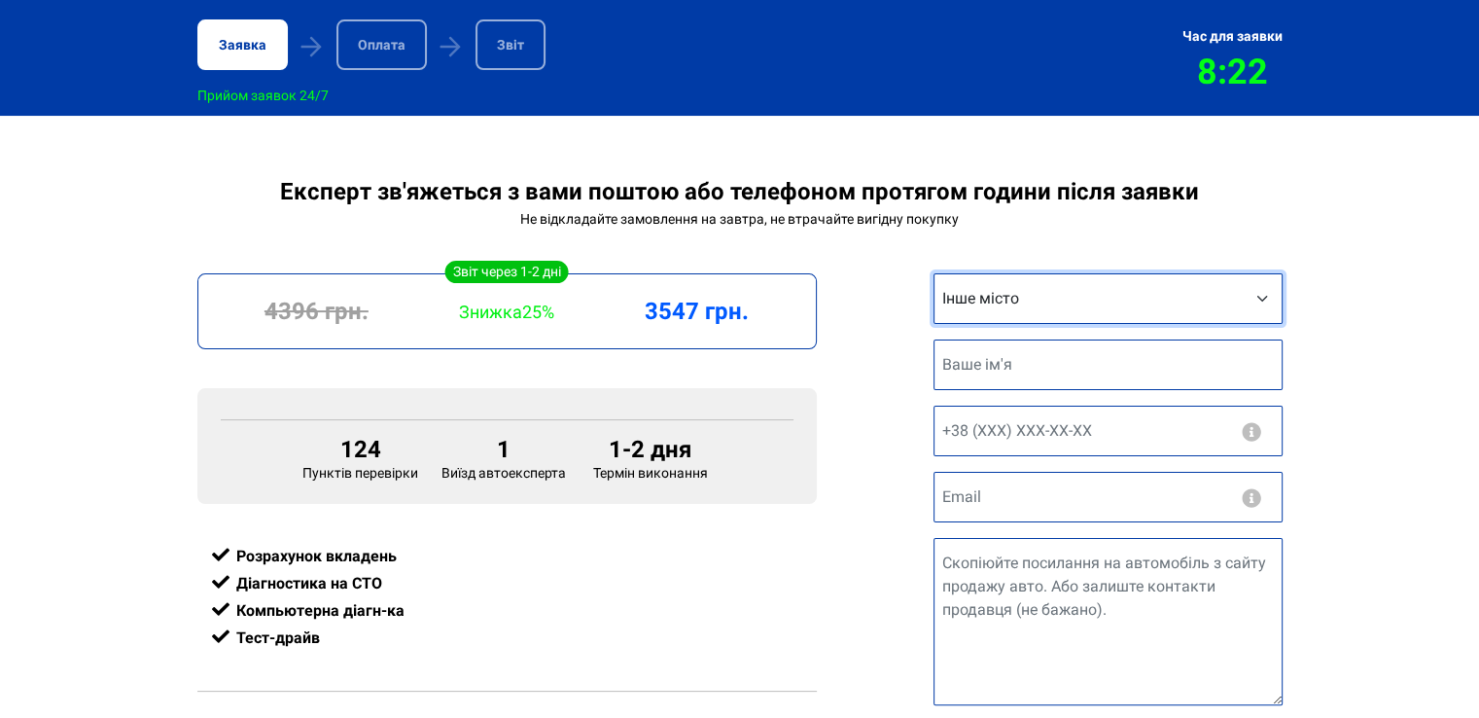
click at [1160, 304] on select "Місто де знаходиться авто - обов'язково Інше місто Київ Запоріжжя Львів Вінниця…" at bounding box center [1108, 298] width 349 height 51
click at [1391, 316] on div "Експерт зв'яжеться з вами поштою або телефоном протягом години після заявки Не …" at bounding box center [739, 715] width 1479 height 1074
click at [1096, 307] on select "Місто де знаходиться авто - обов'язково Інше місто Київ Запоріжжя Львів Вінниця…" at bounding box center [1108, 298] width 349 height 51
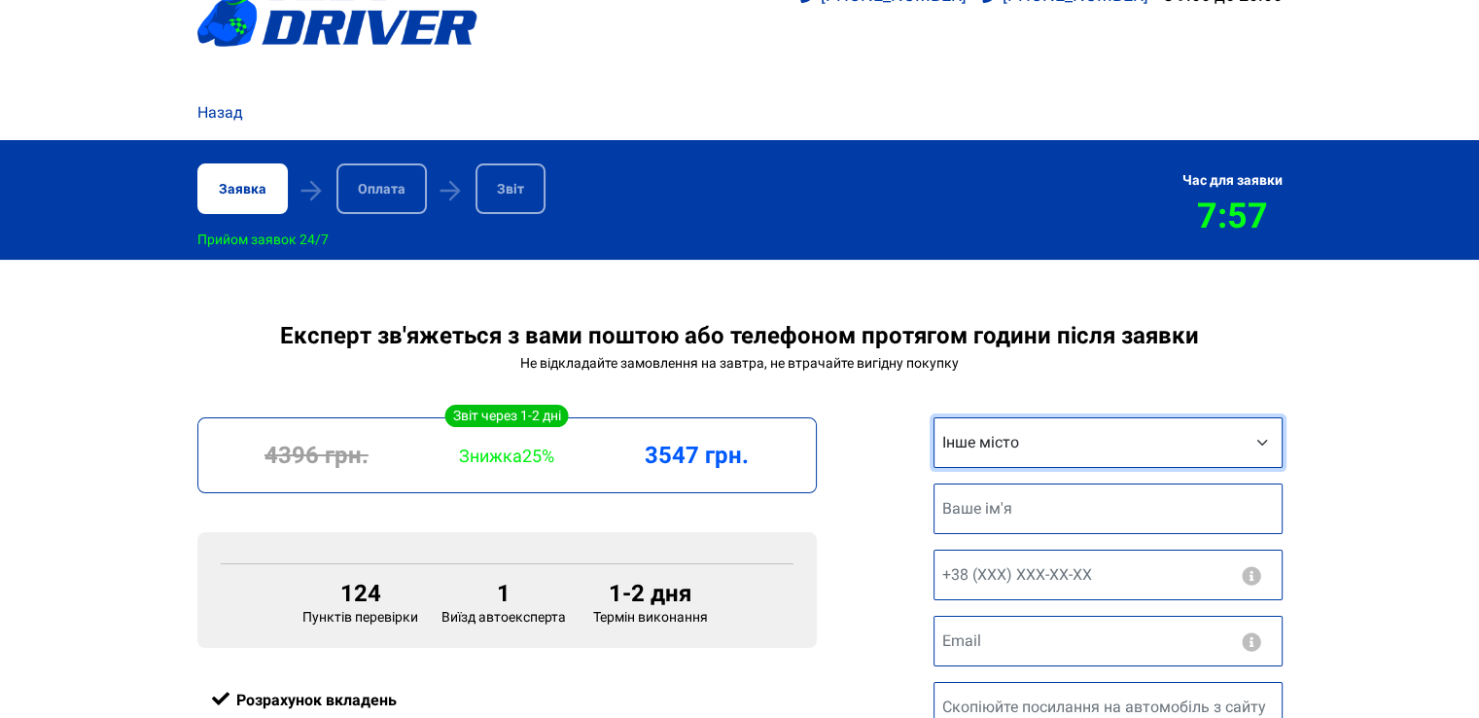
scroll to position [0, 0]
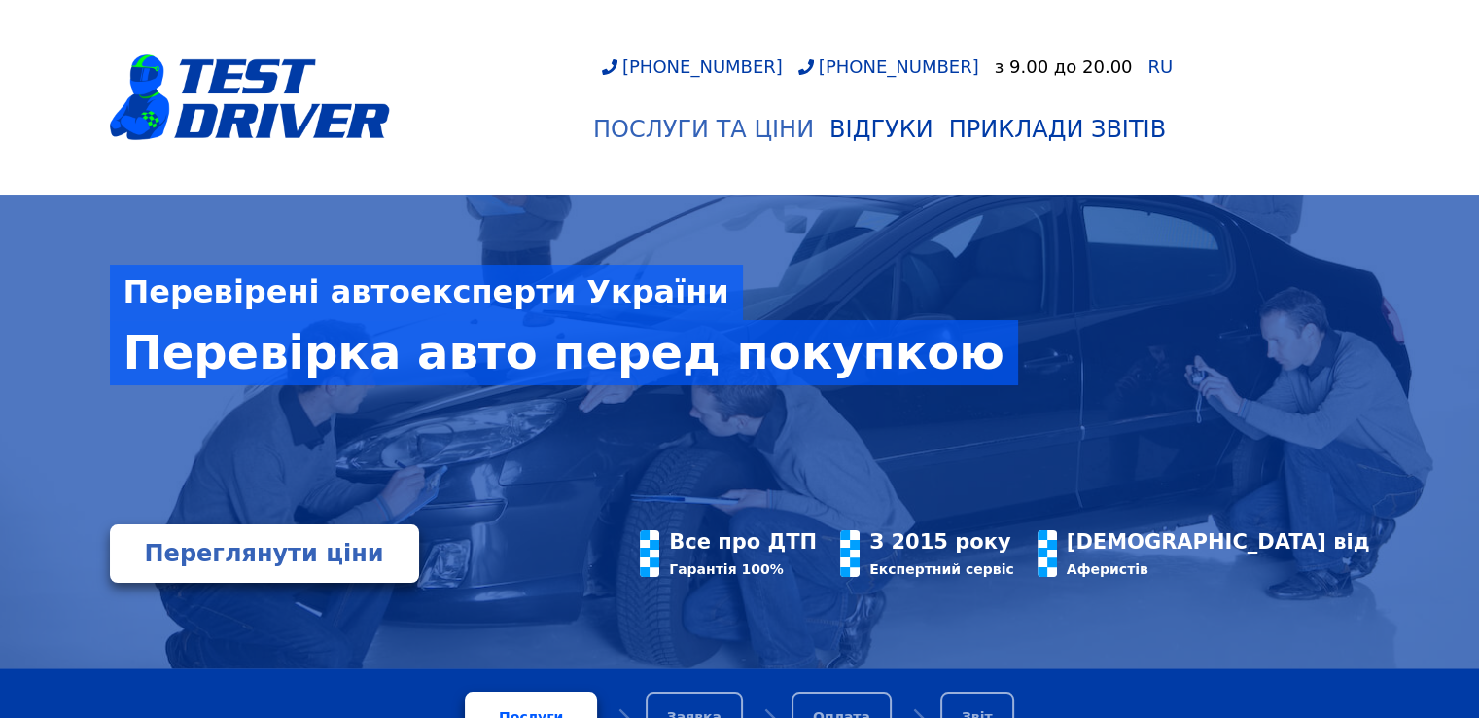
click at [704, 125] on div "Послуги та Ціни" at bounding box center [703, 129] width 221 height 27
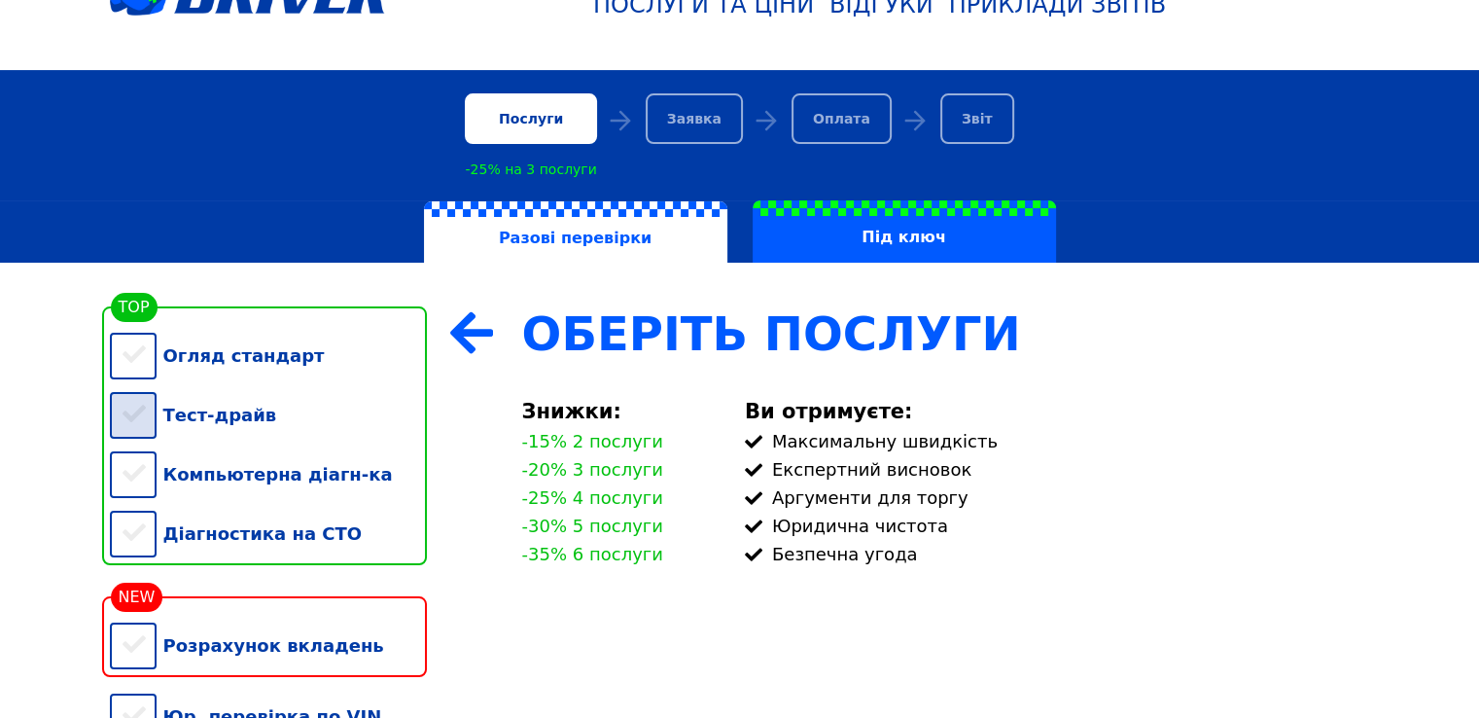
scroll to position [292, 0]
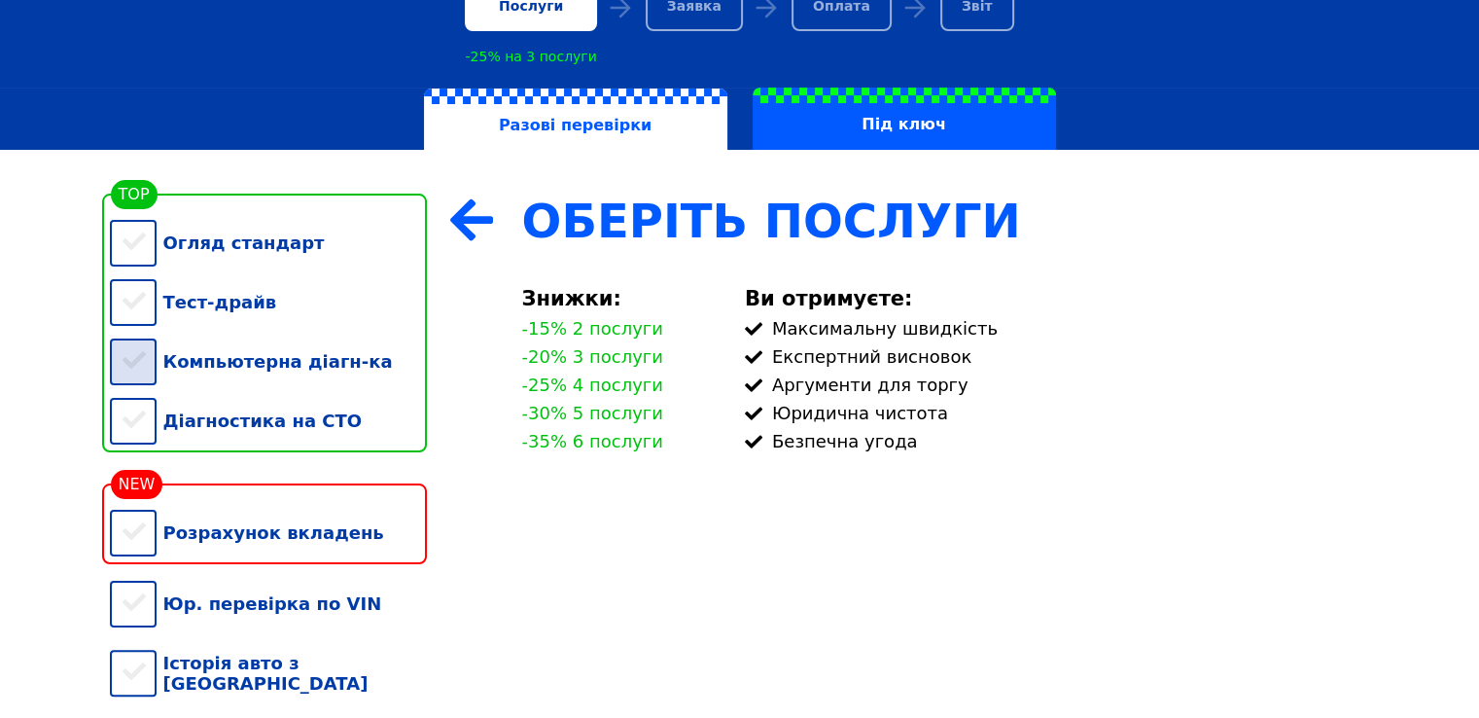
drag, startPoint x: 145, startPoint y: 328, endPoint x: 148, endPoint y: 351, distance: 23.5
click at [145, 329] on div "Тест-драйв" at bounding box center [268, 301] width 317 height 59
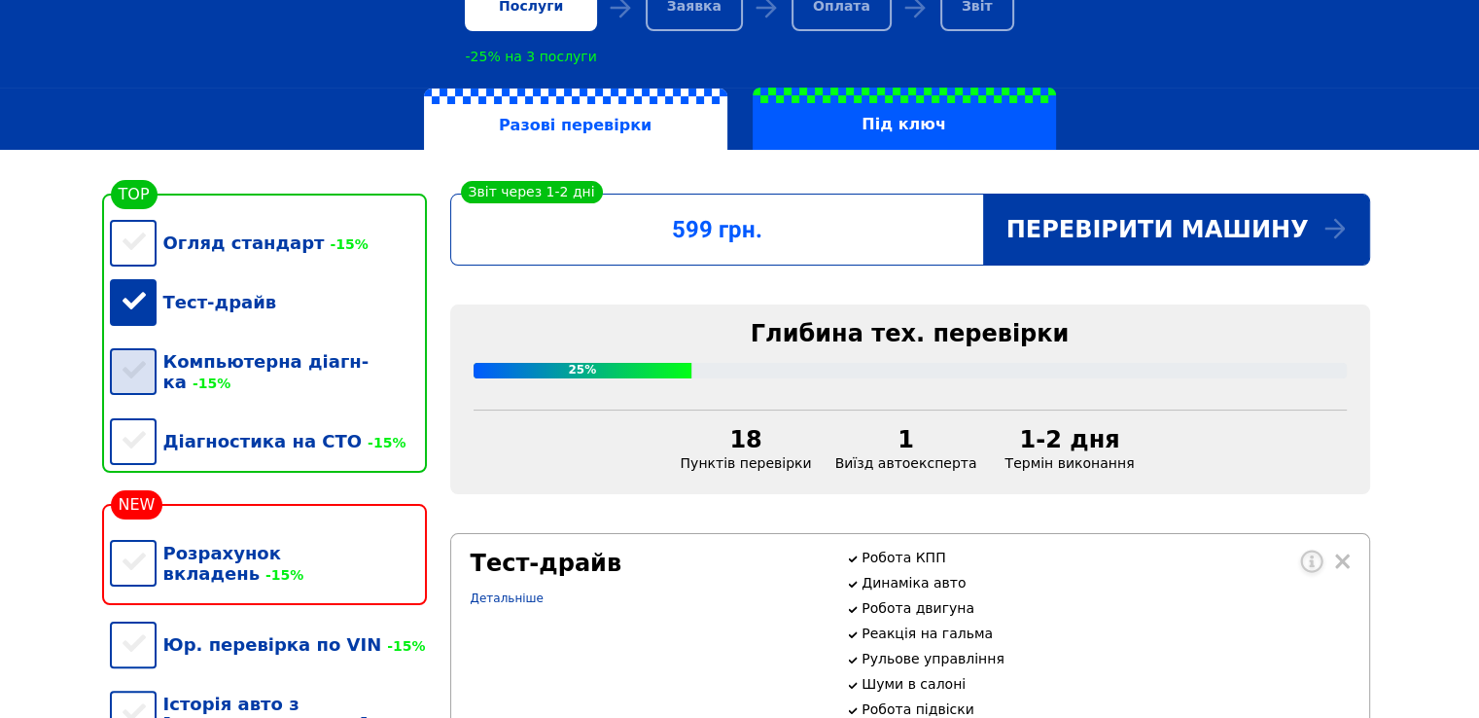
click at [151, 367] on div "Компьютерна діагн-ка -15%" at bounding box center [268, 372] width 317 height 80
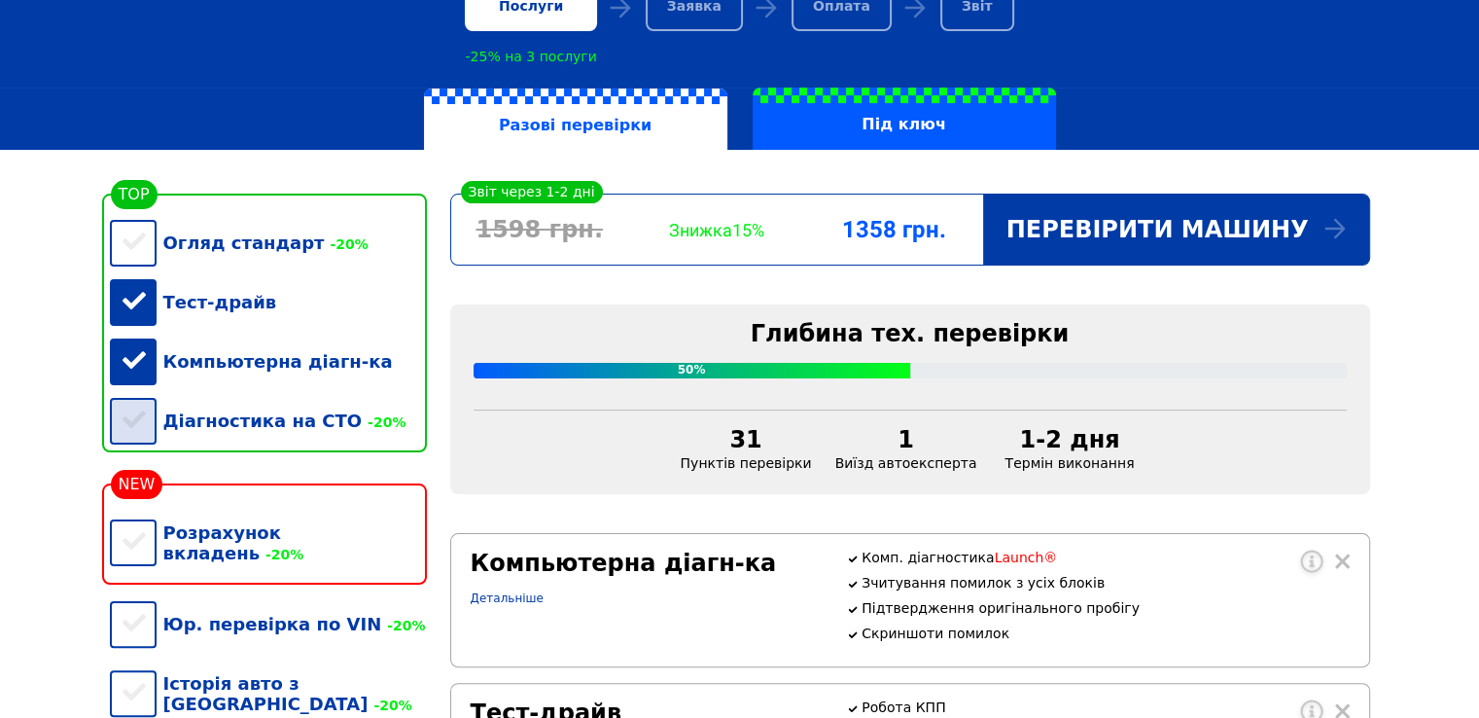
click at [156, 430] on div "Діагностика на СТО -20%" at bounding box center [268, 420] width 317 height 59
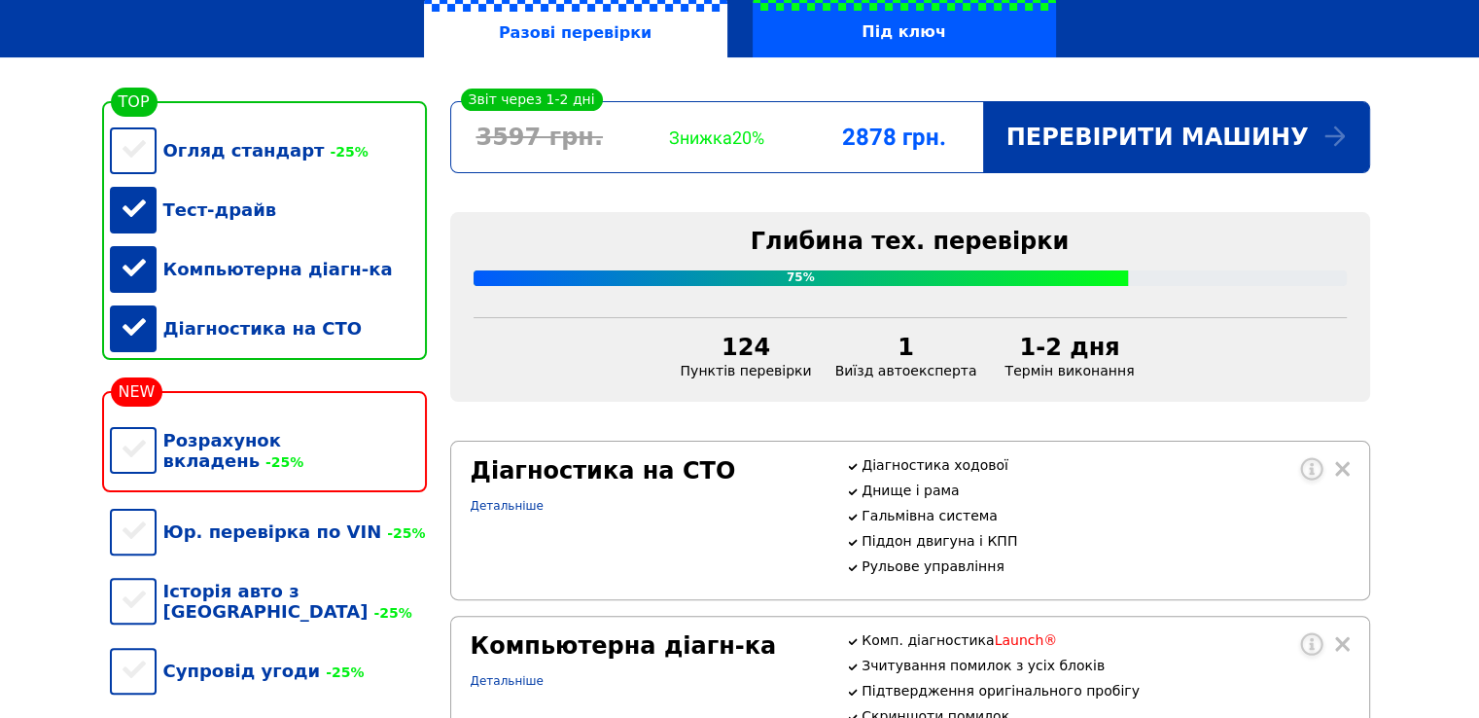
scroll to position [389, 0]
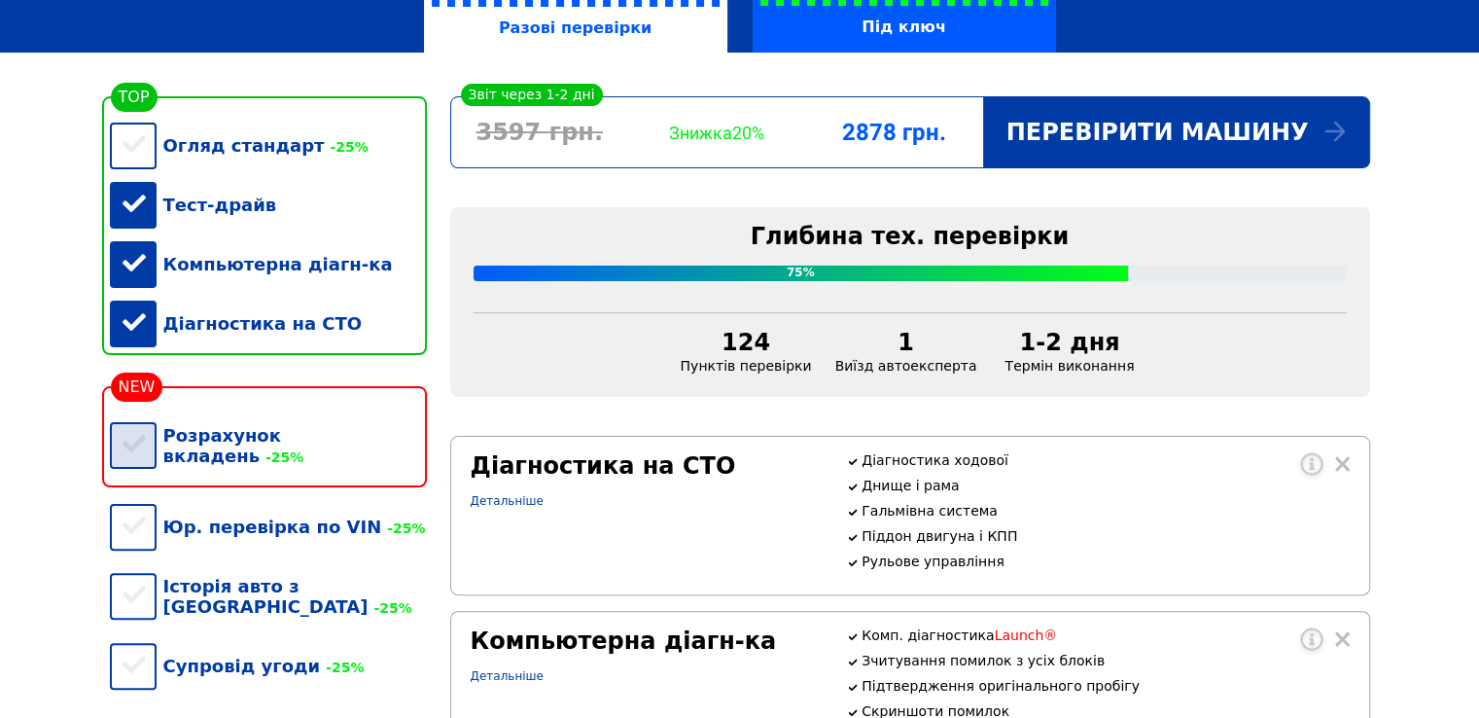
click at [140, 462] on div "Розрахунок вкладень -25%" at bounding box center [268, 446] width 317 height 80
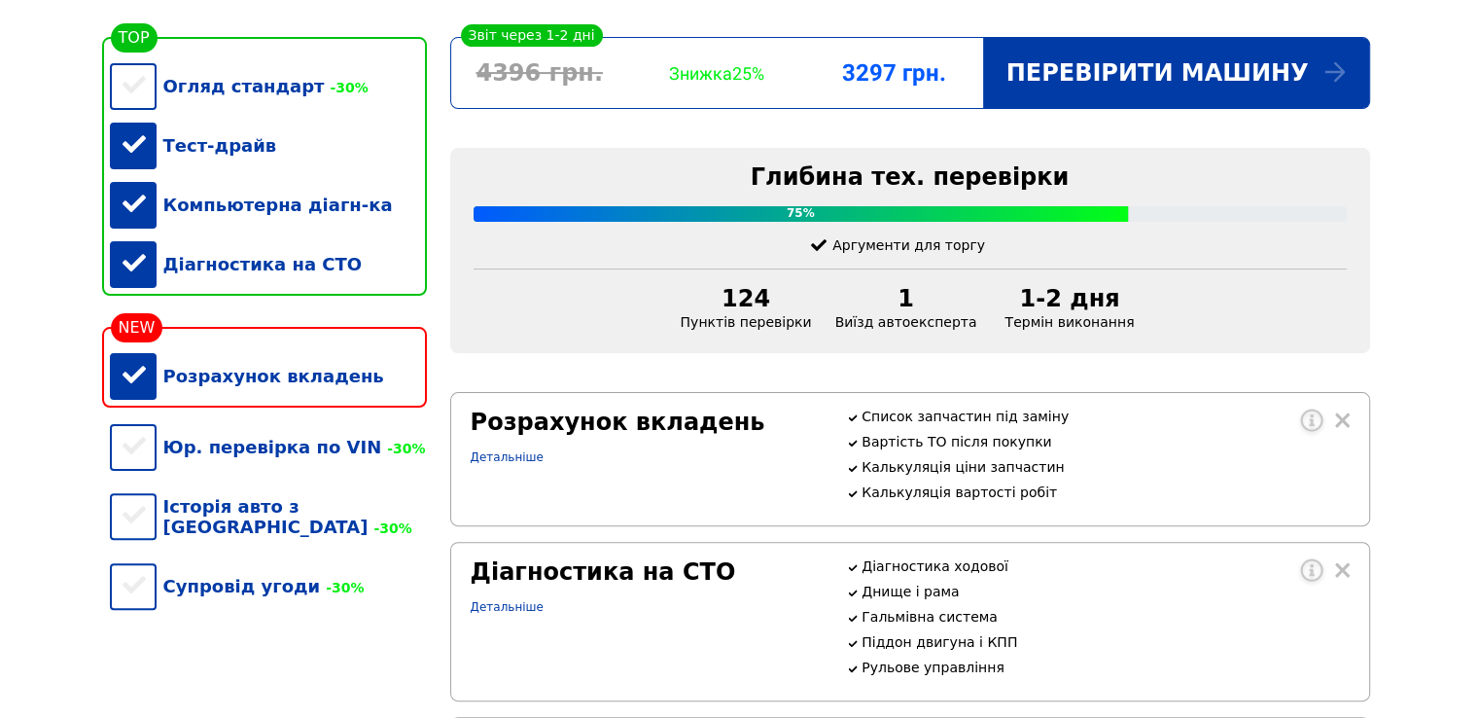
scroll to position [194, 0]
